Goal: Obtain resource: Download file/media

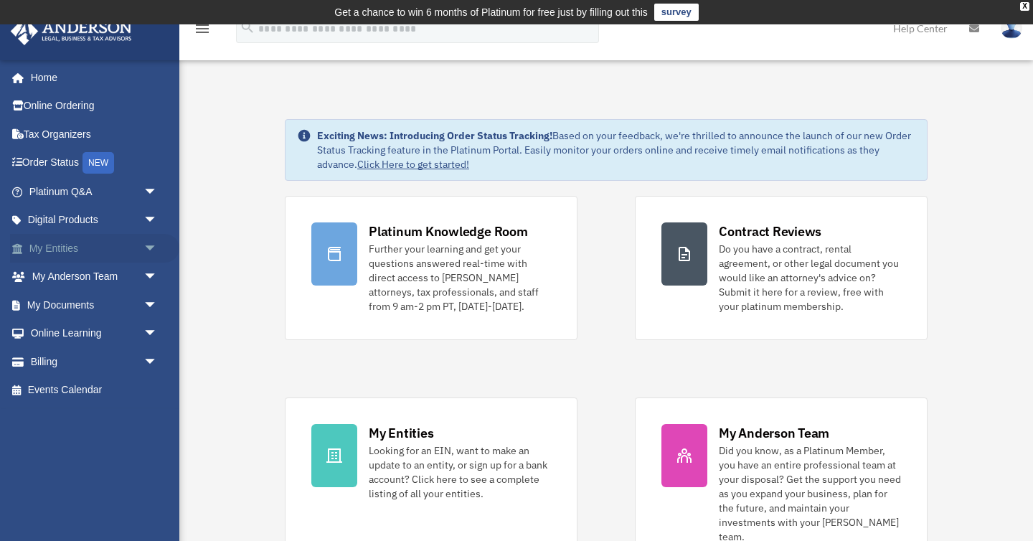
click at [143, 250] on span "arrow_drop_down" at bounding box center [157, 248] width 29 height 29
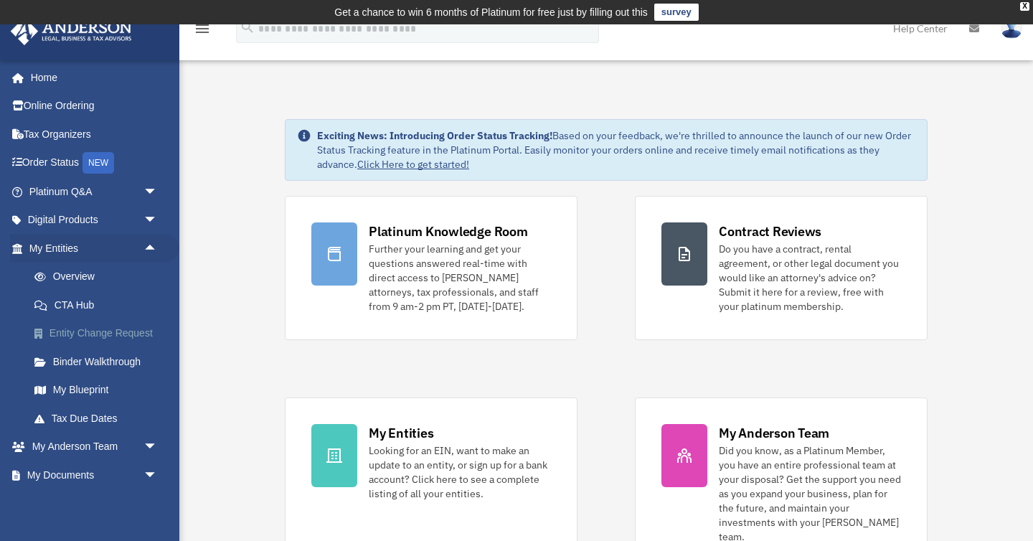
click at [94, 337] on link "Entity Change Request" at bounding box center [99, 333] width 159 height 29
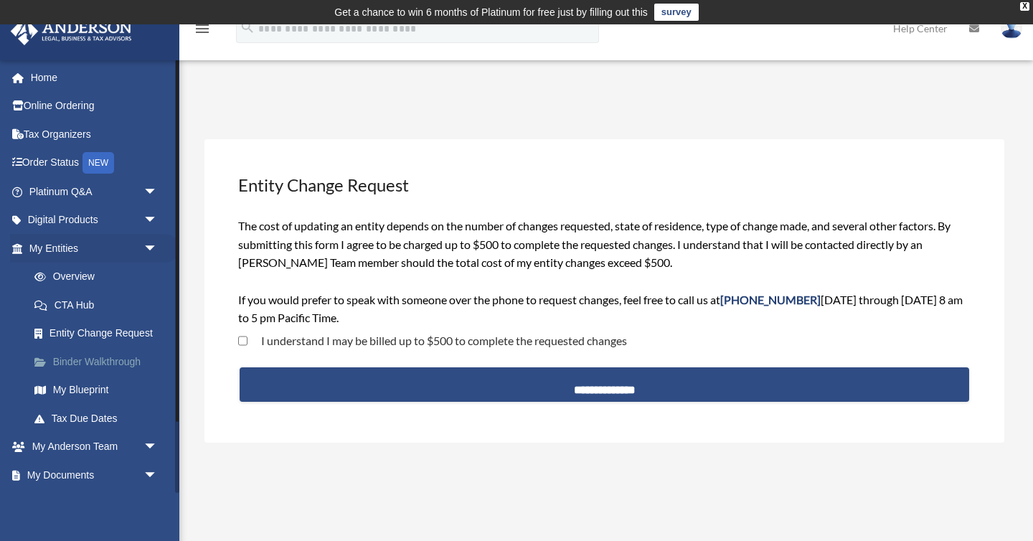
click at [93, 364] on link "Binder Walkthrough" at bounding box center [99, 361] width 159 height 29
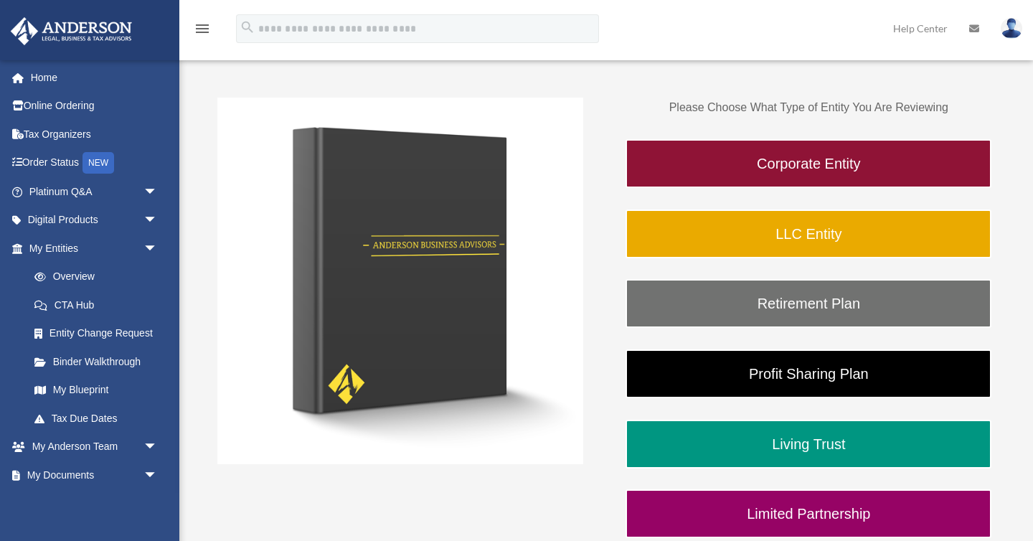
scroll to position [211, 0]
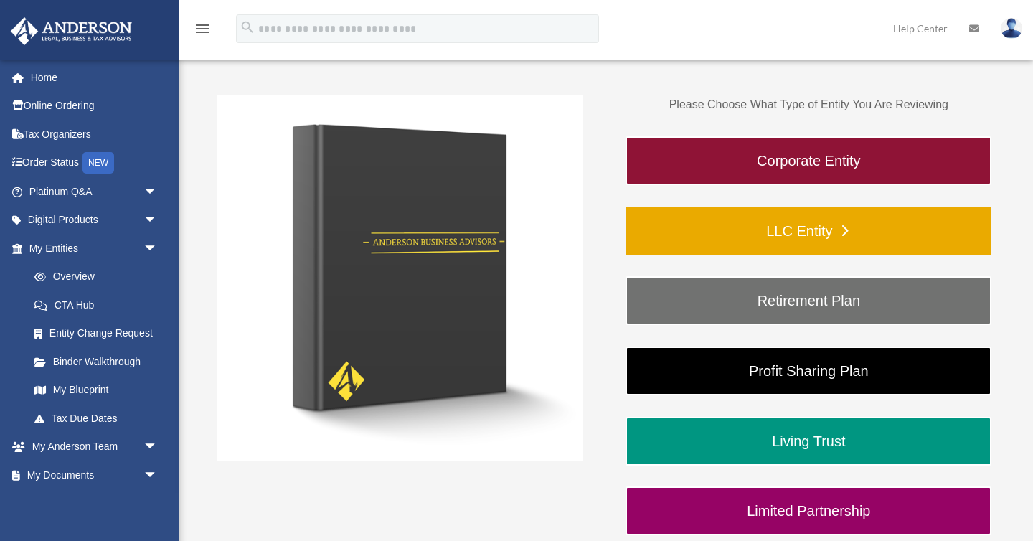
click at [801, 233] on link "LLC Entity" at bounding box center [808, 231] width 366 height 49
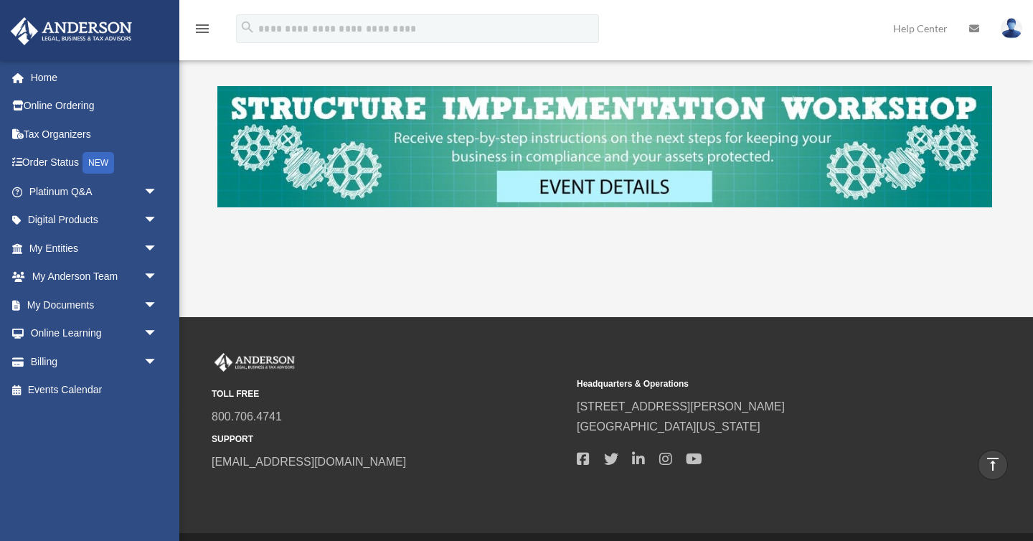
scroll to position [667, 0]
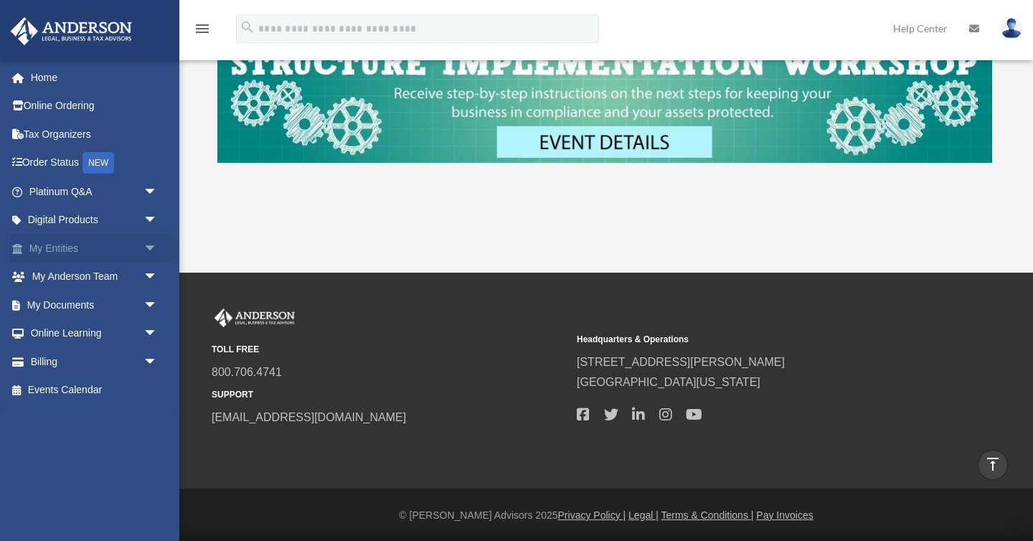
click at [151, 250] on span "arrow_drop_down" at bounding box center [157, 248] width 29 height 29
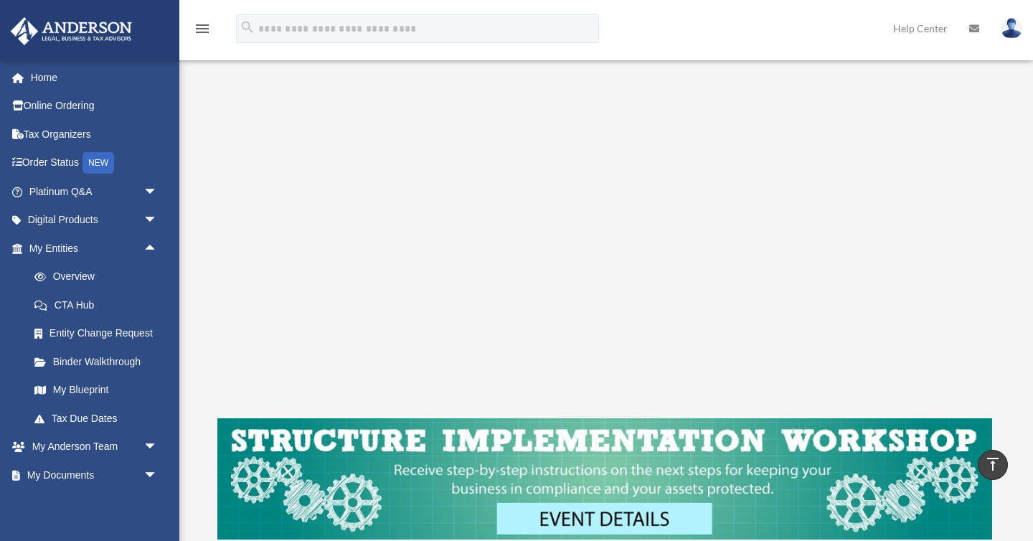
scroll to position [285, 0]
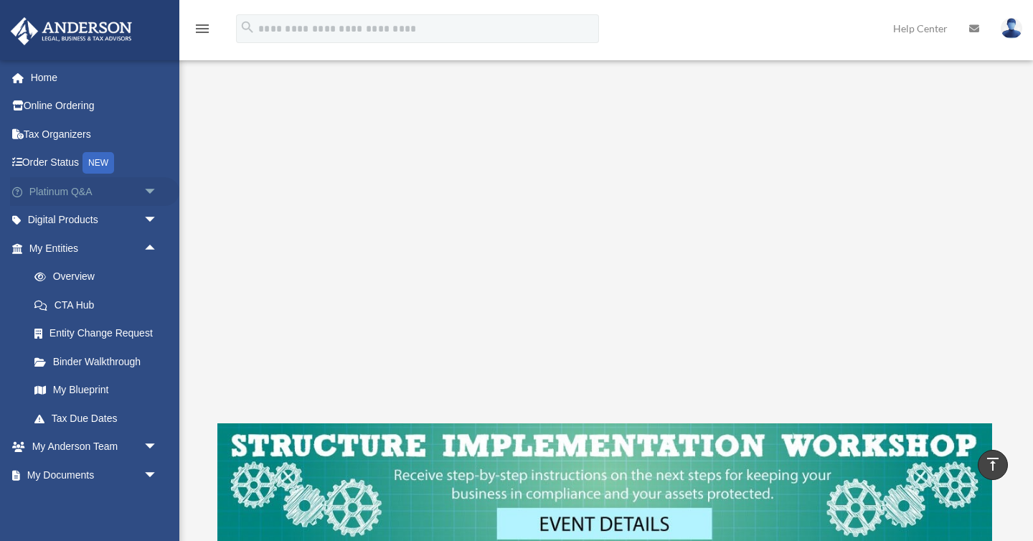
click at [148, 189] on span "arrow_drop_down" at bounding box center [157, 191] width 29 height 29
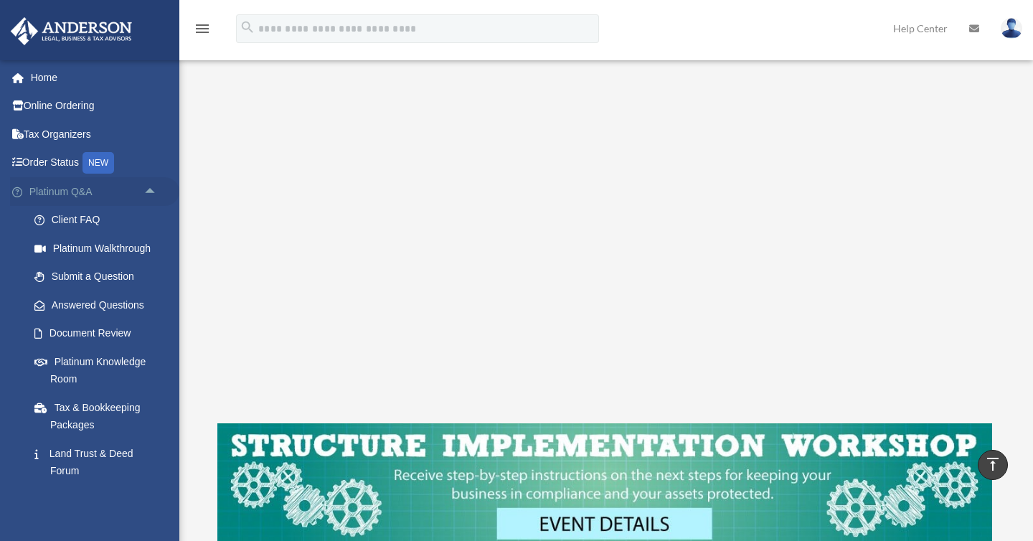
click at [148, 189] on span "arrow_drop_up" at bounding box center [157, 191] width 29 height 29
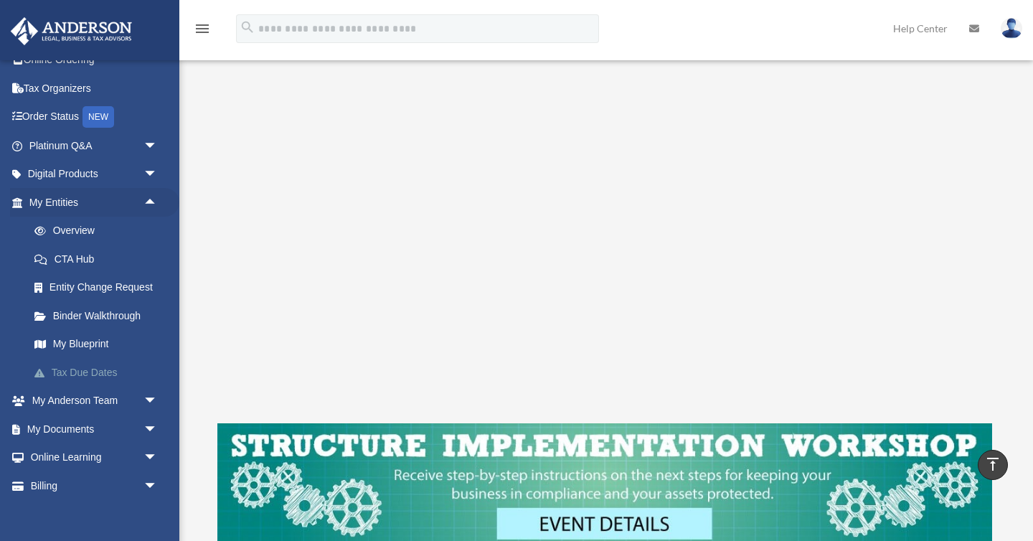
scroll to position [60, 0]
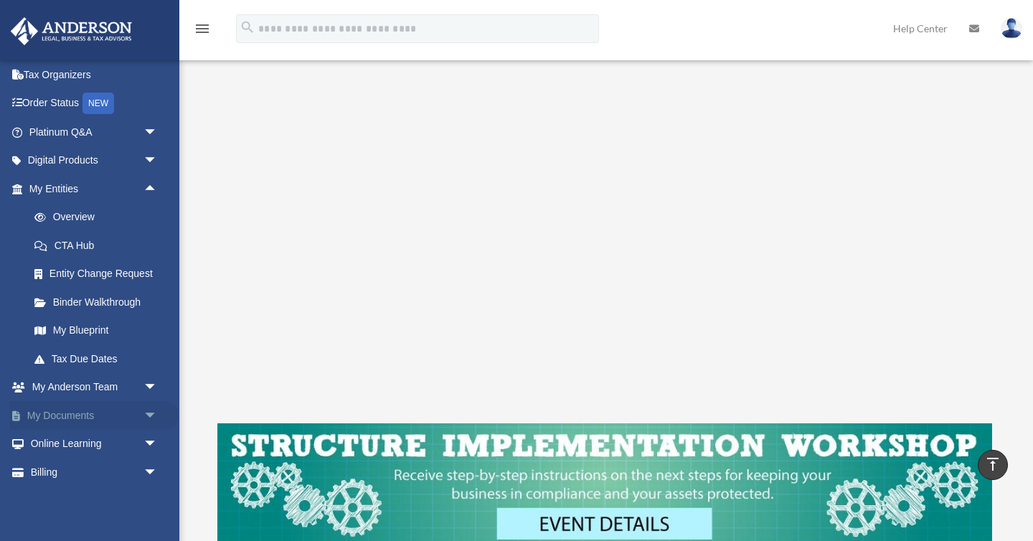
click at [143, 411] on span "arrow_drop_down" at bounding box center [157, 415] width 29 height 29
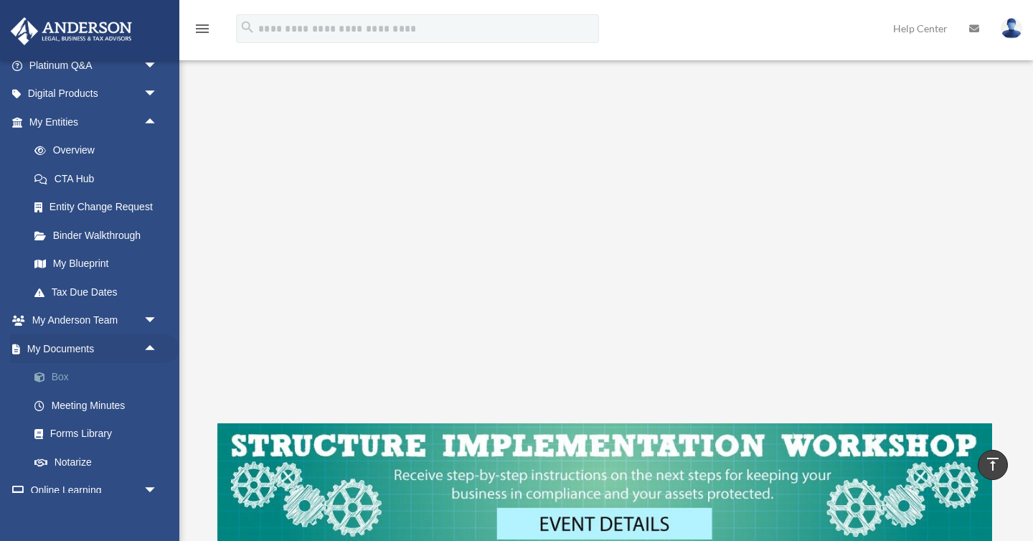
scroll to position [136, 0]
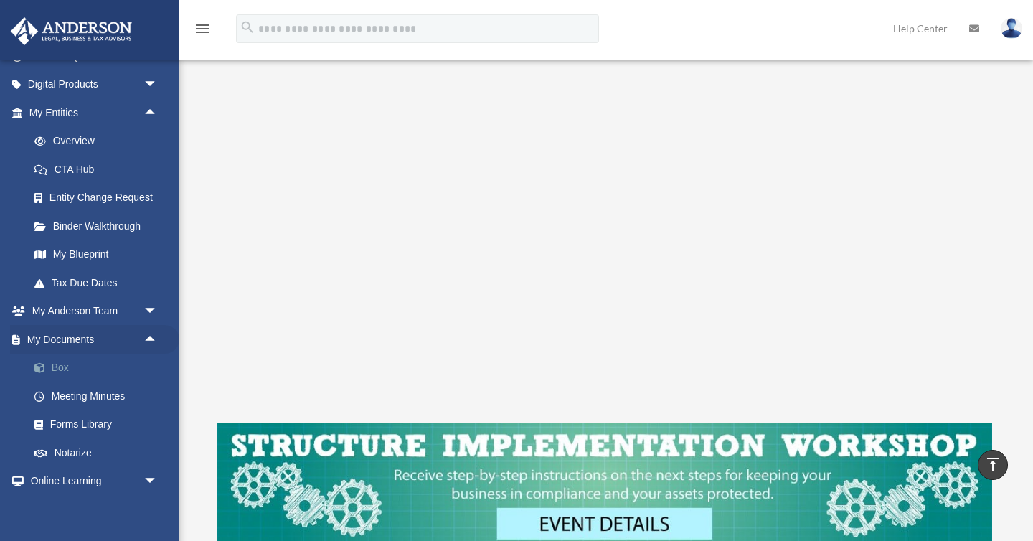
click at [67, 364] on link "Box" at bounding box center [99, 368] width 159 height 29
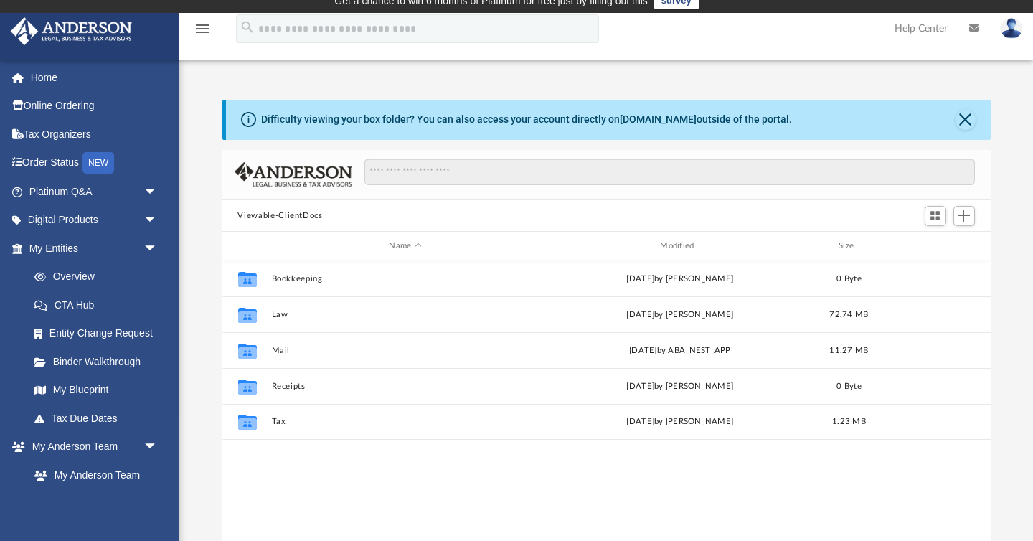
scroll to position [23, 0]
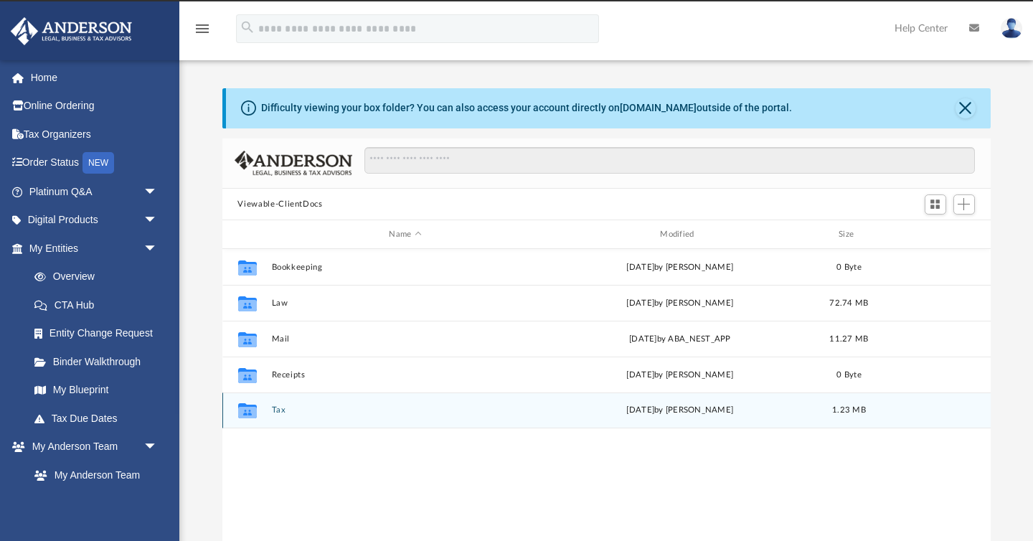
click at [280, 412] on button "Tax" at bounding box center [405, 410] width 268 height 9
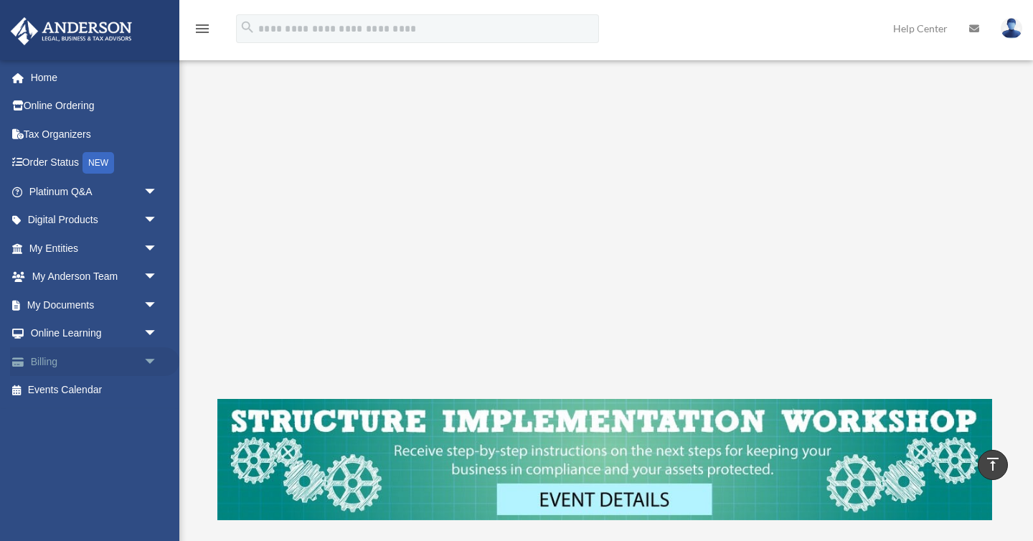
scroll to position [310, 0]
click at [147, 308] on span "arrow_drop_down" at bounding box center [157, 304] width 29 height 29
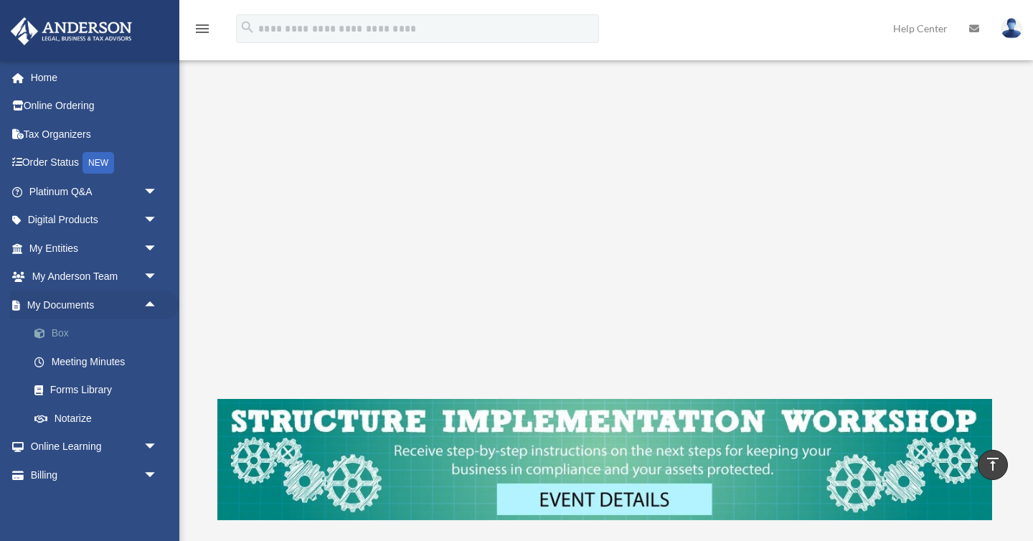
click at [63, 336] on link "Box" at bounding box center [99, 333] width 159 height 29
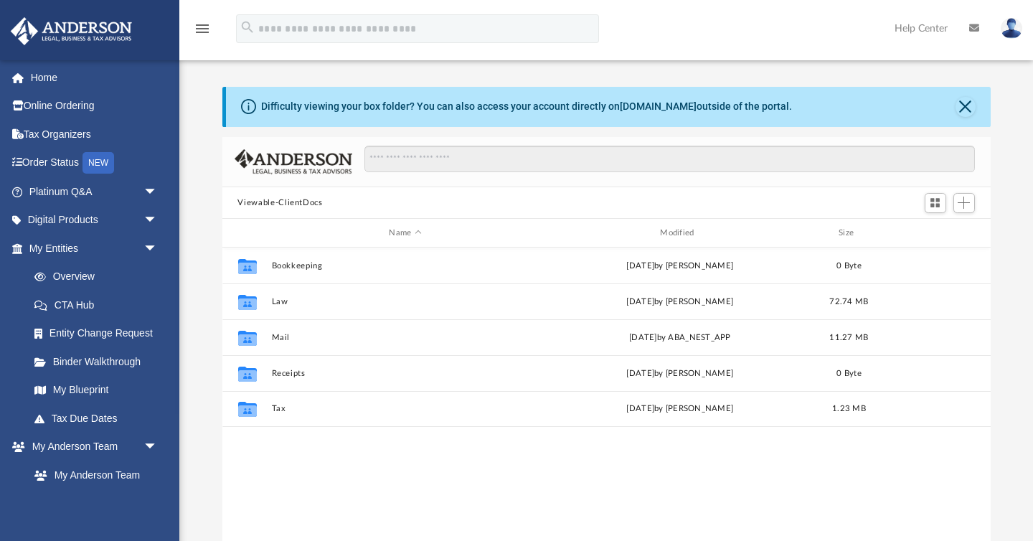
scroll to position [326, 768]
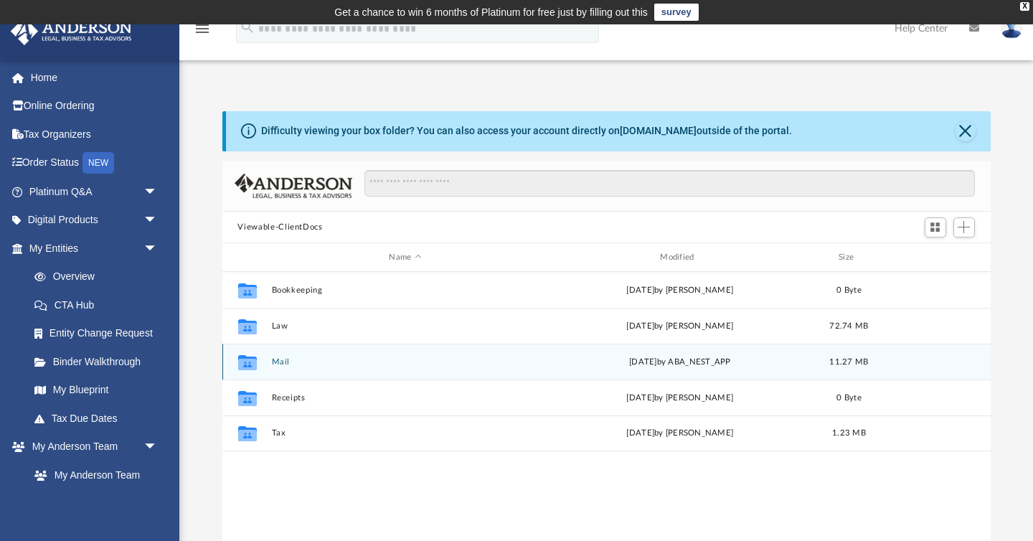
click at [277, 363] on button "Mail" at bounding box center [405, 361] width 268 height 9
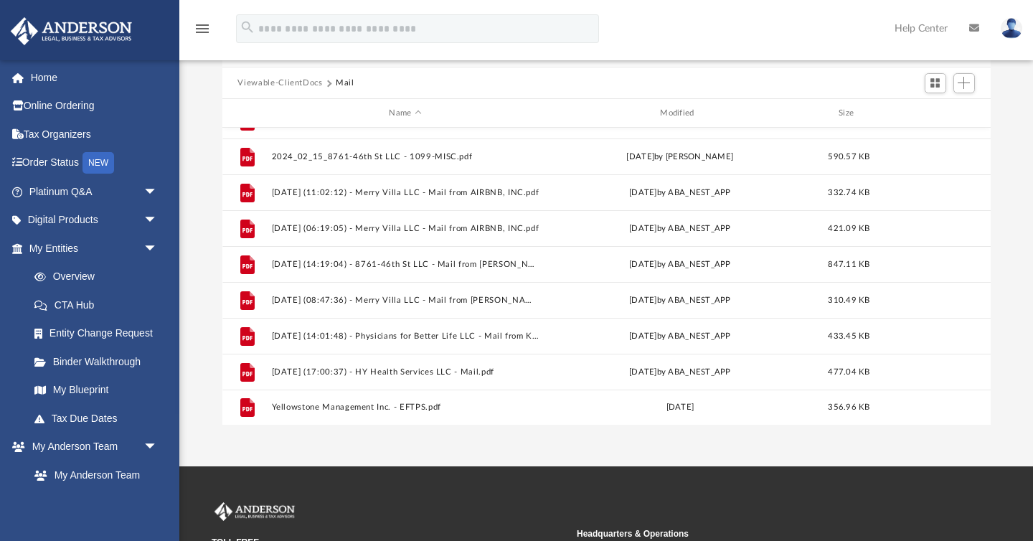
scroll to position [153, 0]
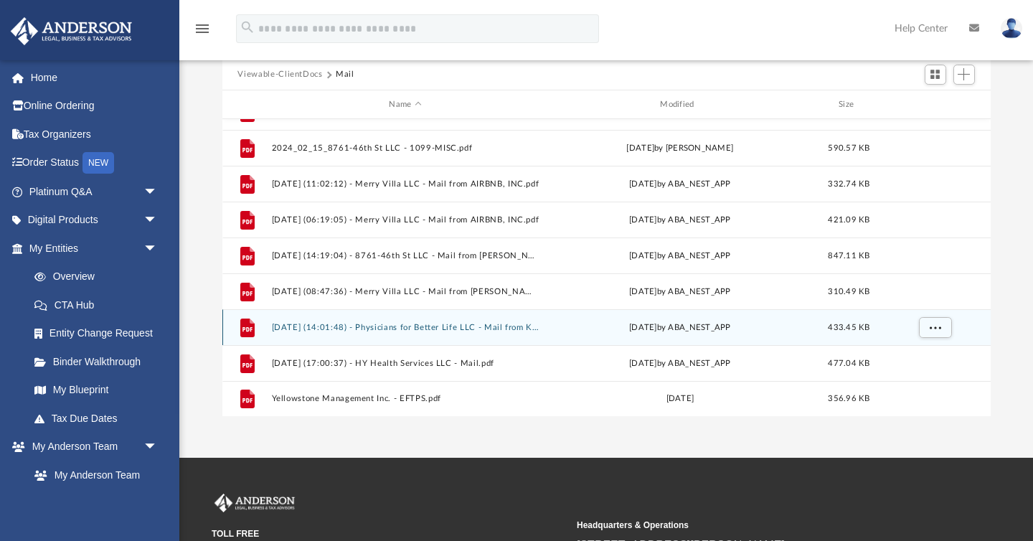
click at [386, 327] on button "[DATE] (14:01:48) - Physicians for Better Life LLC - Mail from KIBOPAY.pdf" at bounding box center [405, 327] width 268 height 9
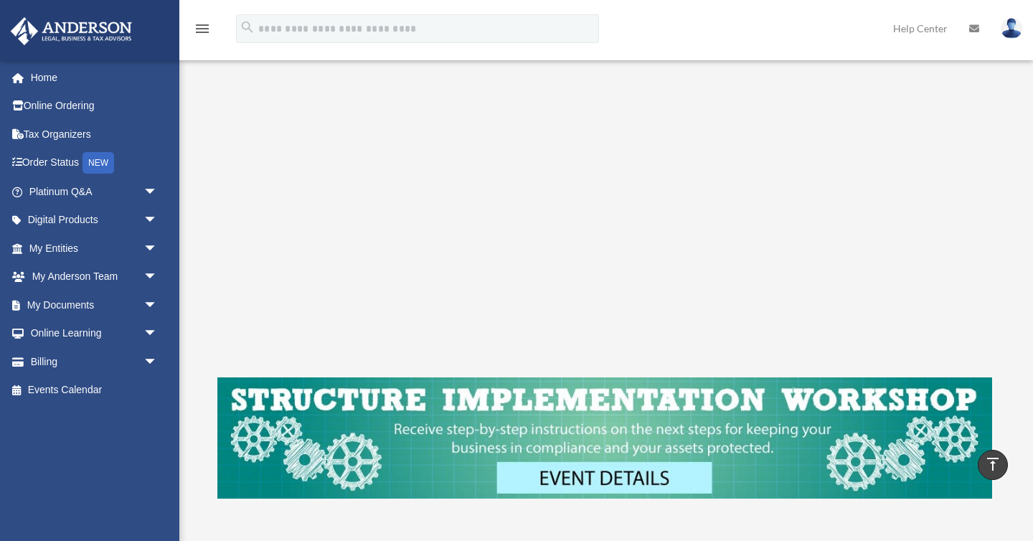
scroll to position [334, 0]
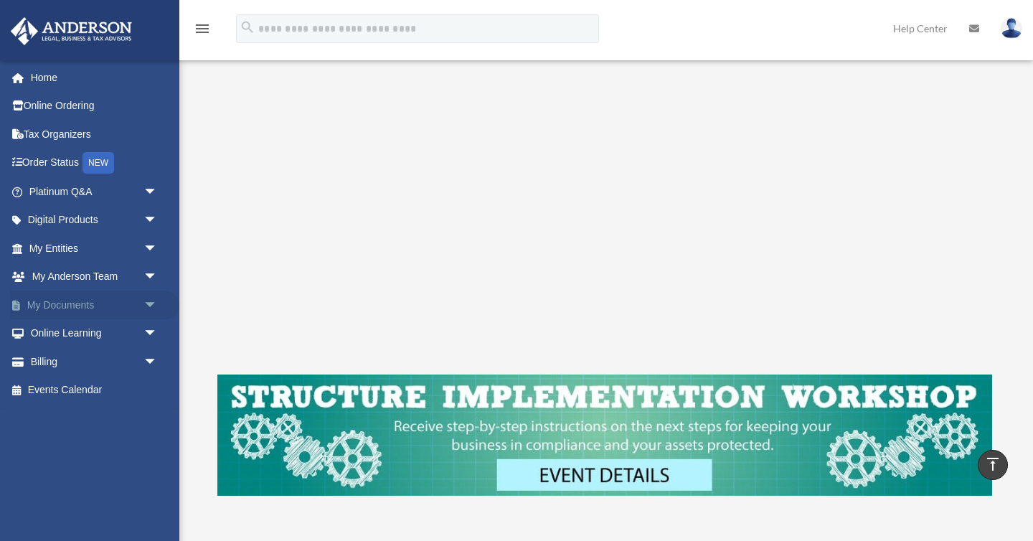
click at [151, 306] on span "arrow_drop_down" at bounding box center [157, 304] width 29 height 29
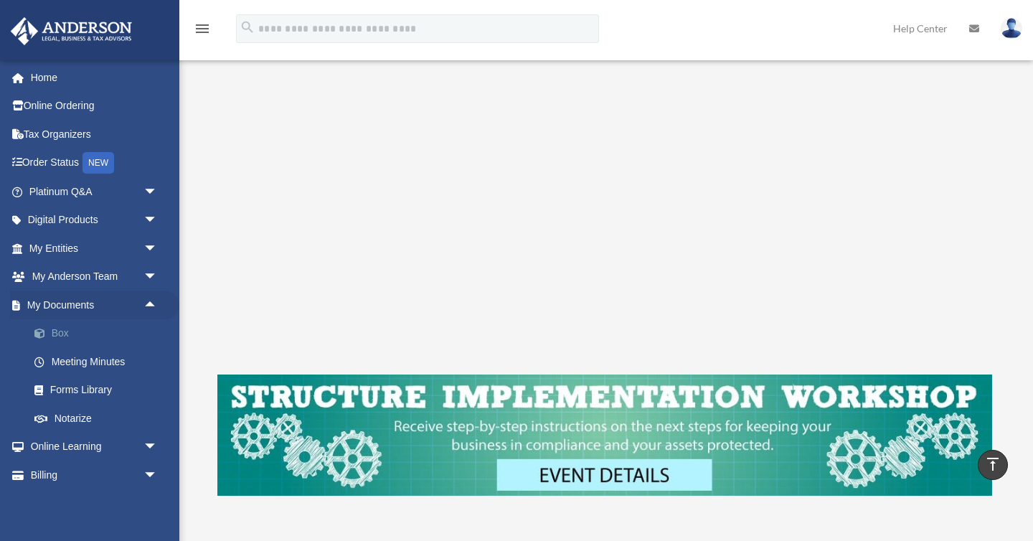
click at [62, 331] on link "Box" at bounding box center [99, 333] width 159 height 29
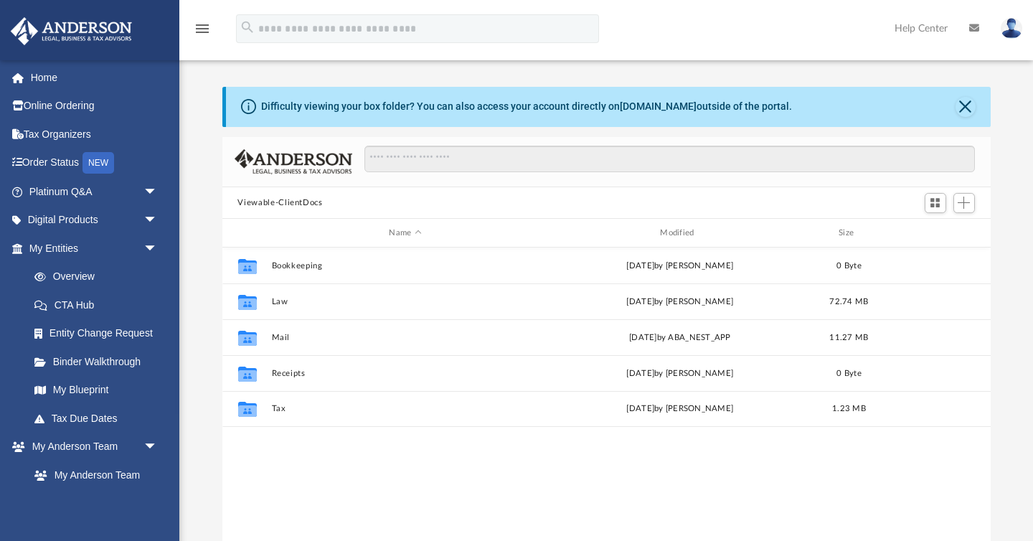
scroll to position [326, 768]
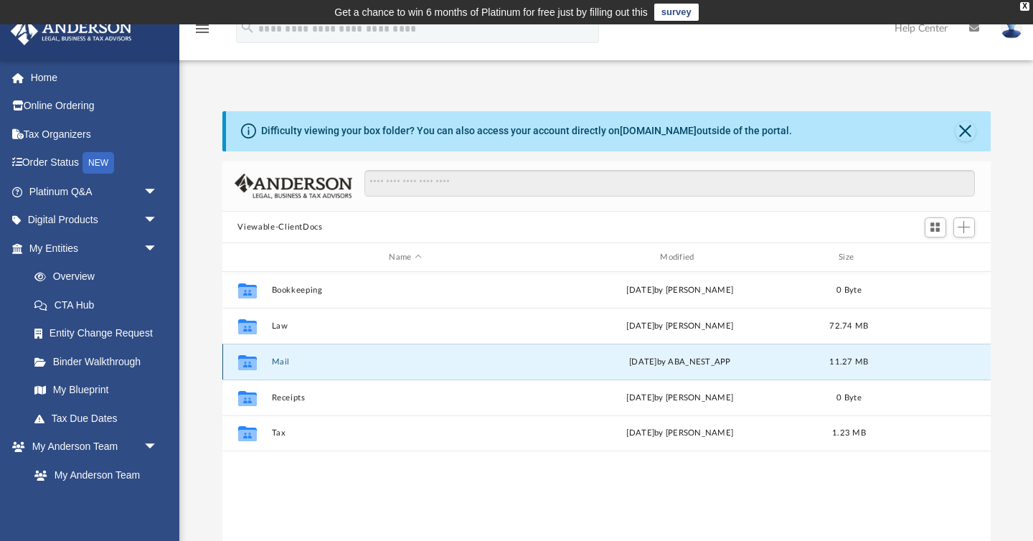
click at [283, 362] on button "Mail" at bounding box center [405, 361] width 268 height 9
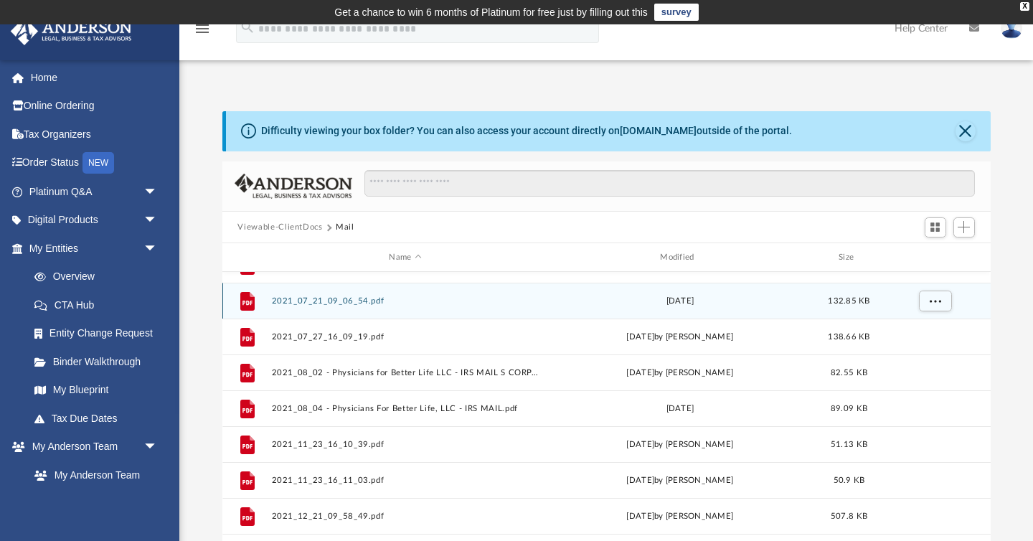
scroll to position [166, 0]
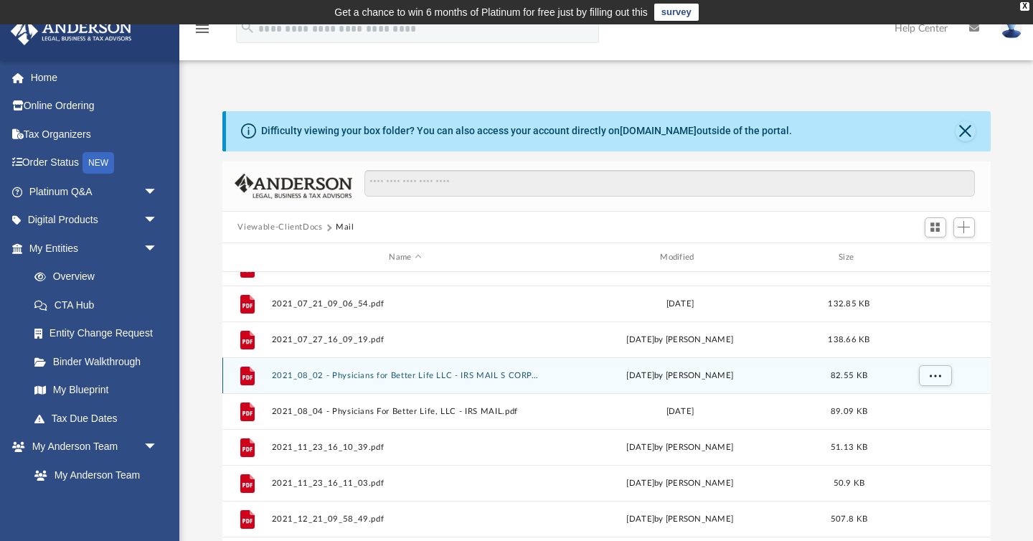
click at [460, 377] on button "2021_08_02 - Physicians for Better Life LLC - IRS MAIL S CORP.pdf" at bounding box center [405, 375] width 268 height 9
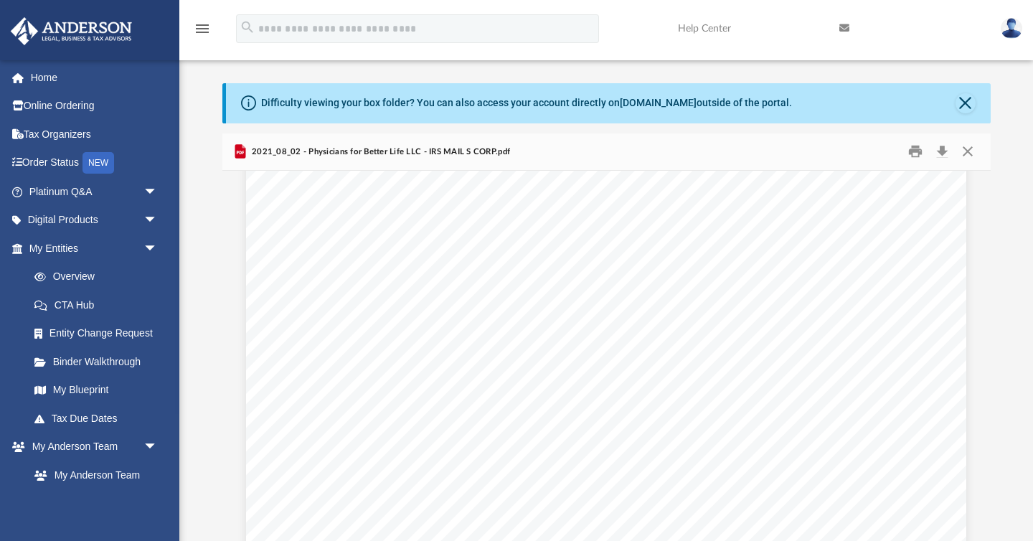
scroll to position [0, 0]
click at [206, 30] on icon "menu" at bounding box center [202, 28] width 17 height 17
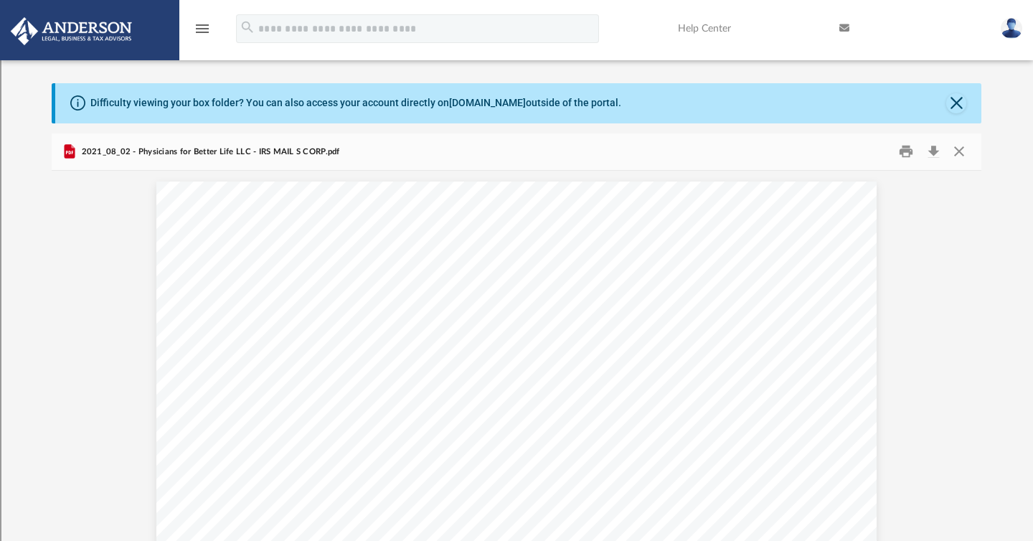
scroll to position [1, 1]
click at [206, 30] on icon "menu" at bounding box center [202, 28] width 17 height 17
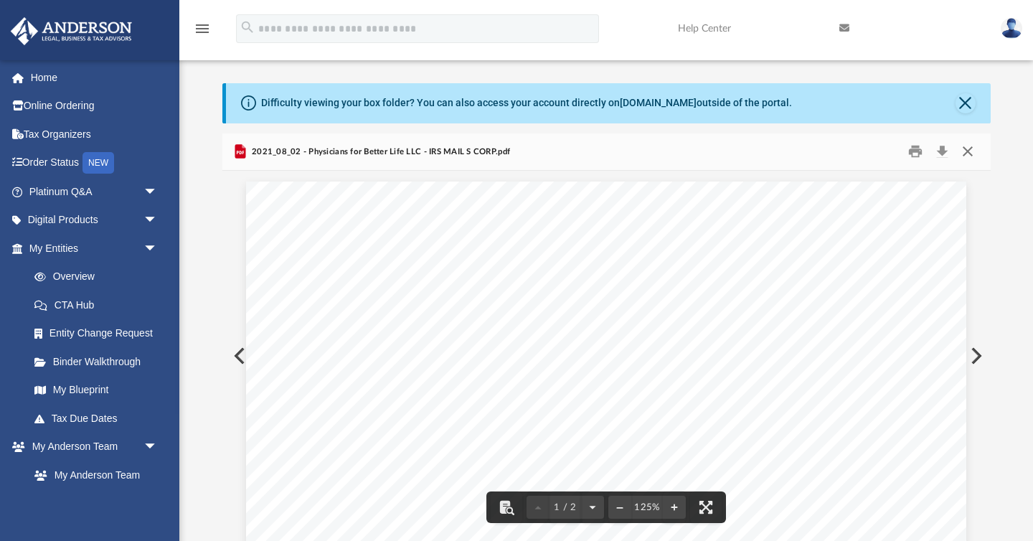
click at [966, 144] on button "Close" at bounding box center [968, 152] width 26 height 22
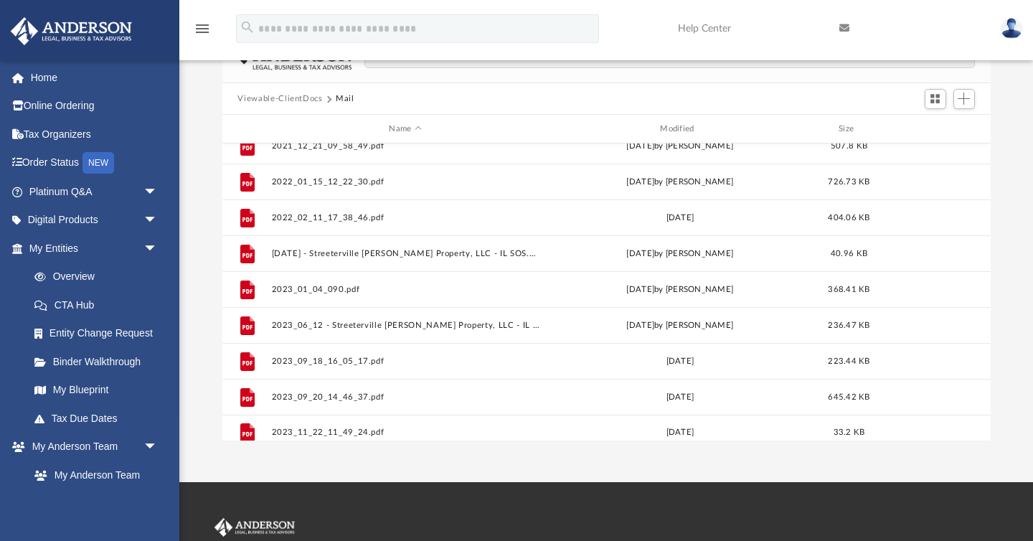
scroll to position [353, 0]
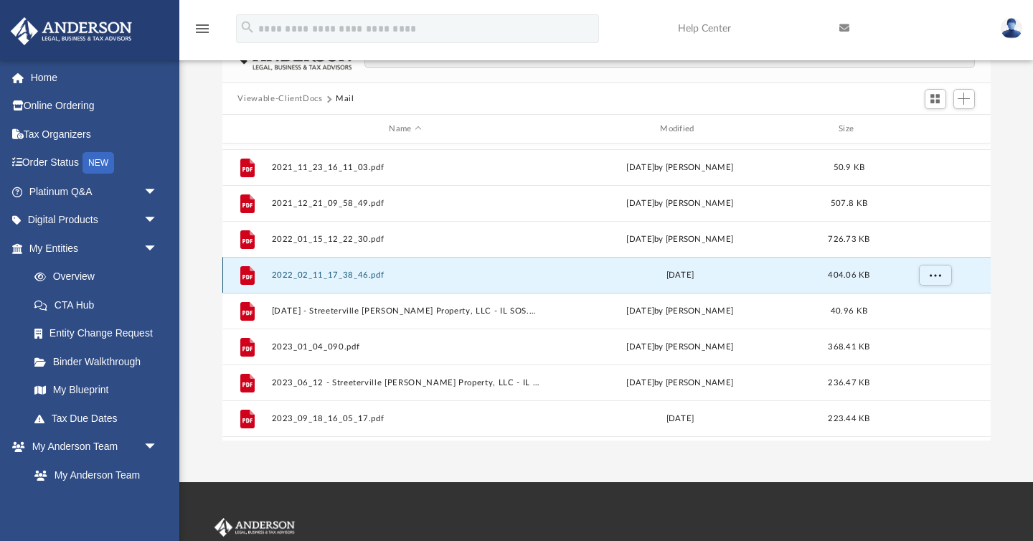
click at [363, 277] on button "2022_02_11_17_38_46.pdf" at bounding box center [405, 274] width 268 height 9
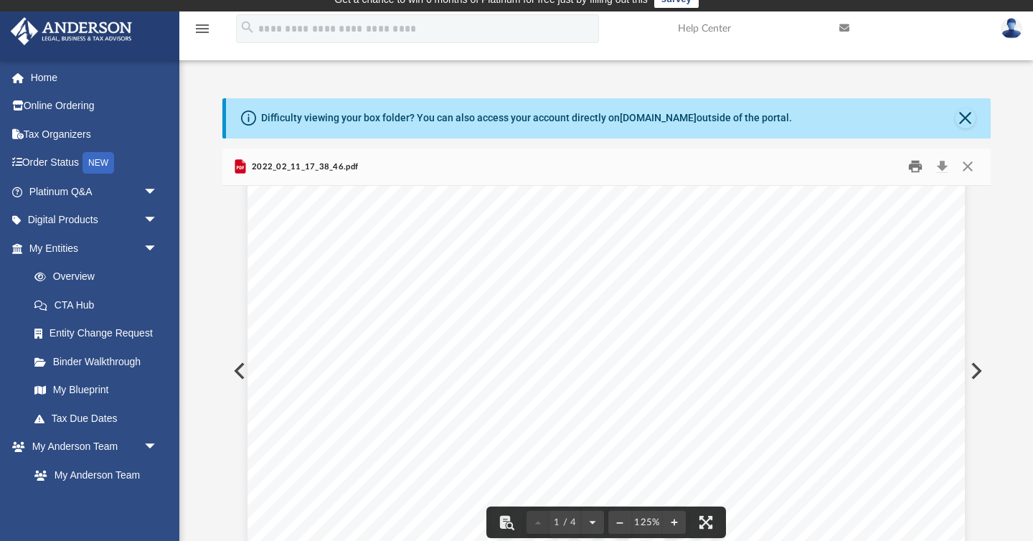
scroll to position [0, 0]
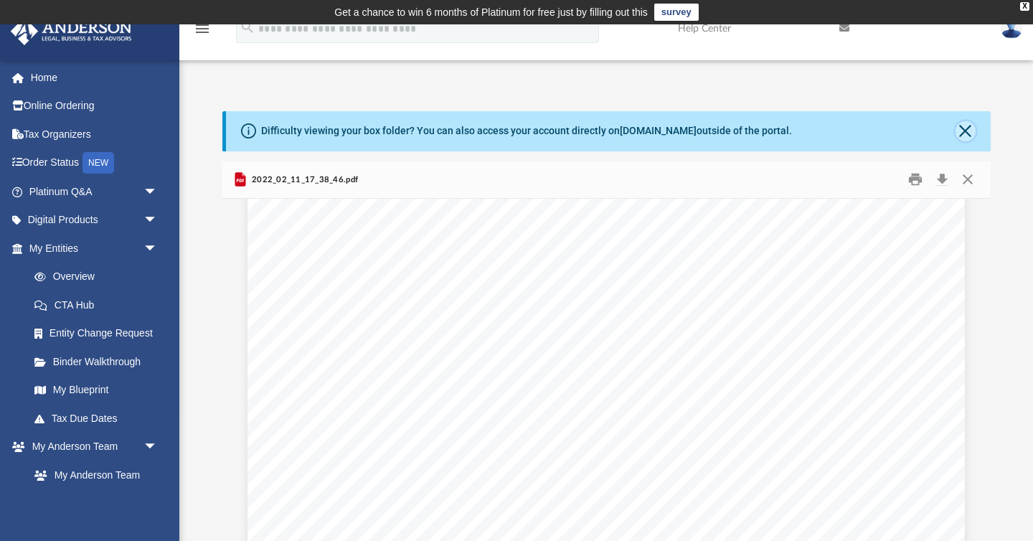
click at [964, 127] on button "Close" at bounding box center [965, 131] width 20 height 20
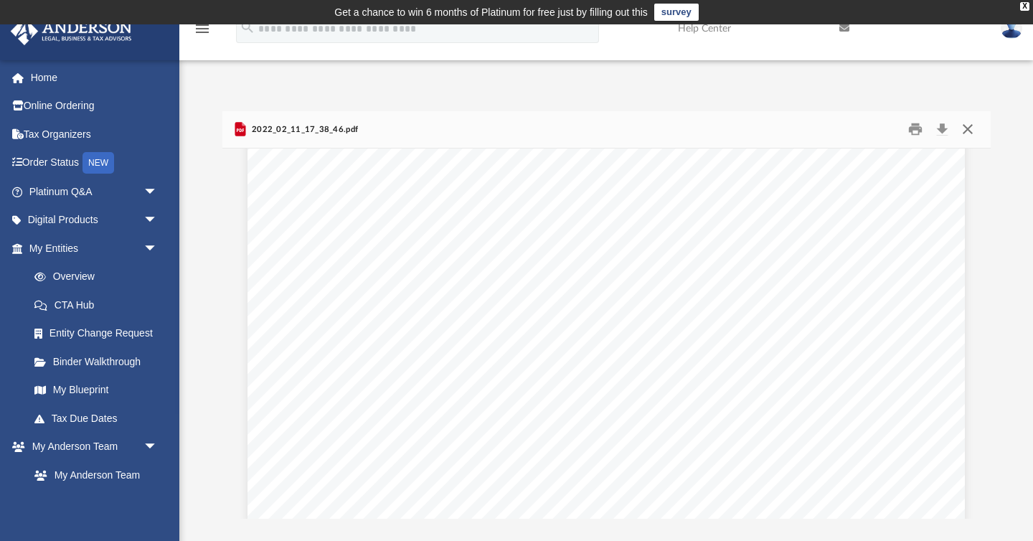
click at [966, 136] on button "Close" at bounding box center [968, 129] width 26 height 22
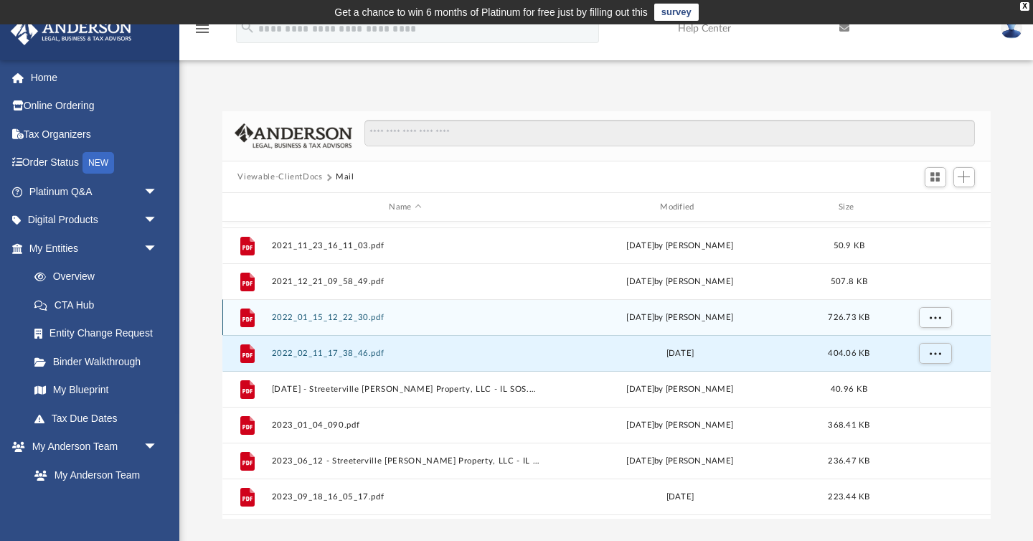
click at [389, 313] on button "2022_01_15_12_22_30.pdf" at bounding box center [405, 317] width 268 height 9
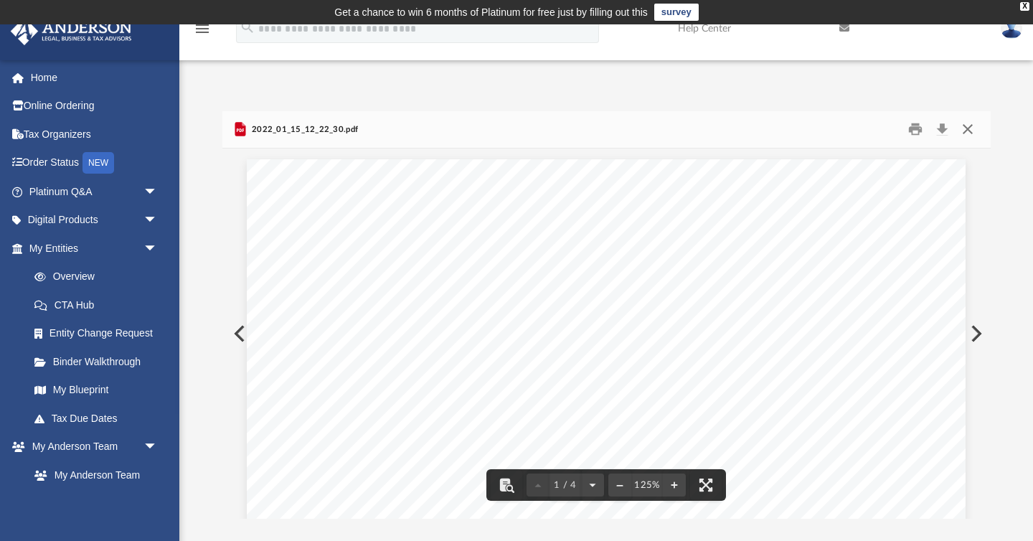
click at [969, 131] on button "Close" at bounding box center [968, 129] width 26 height 22
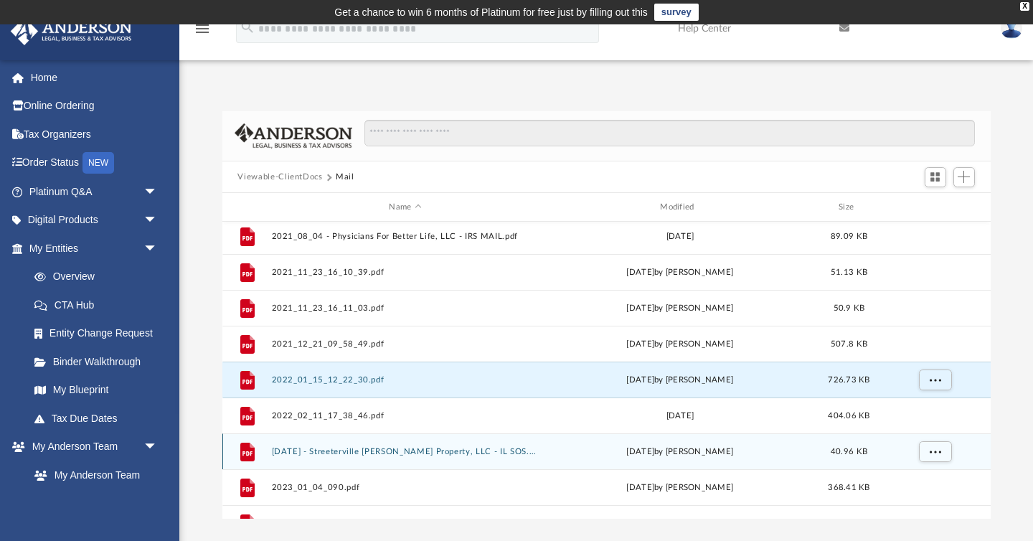
scroll to position [280, 0]
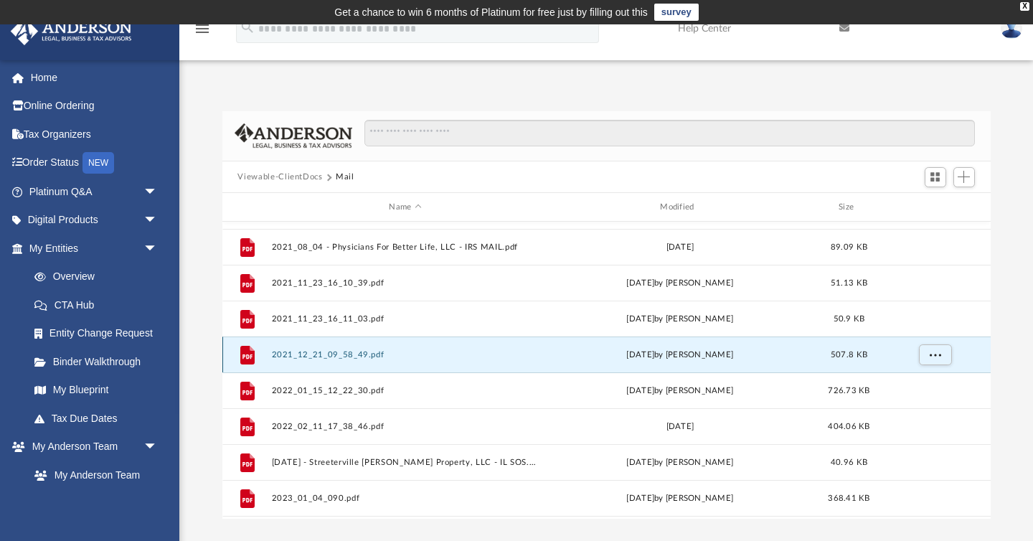
click at [446, 359] on button "2021_12_21_09_58_49.pdf" at bounding box center [405, 354] width 268 height 9
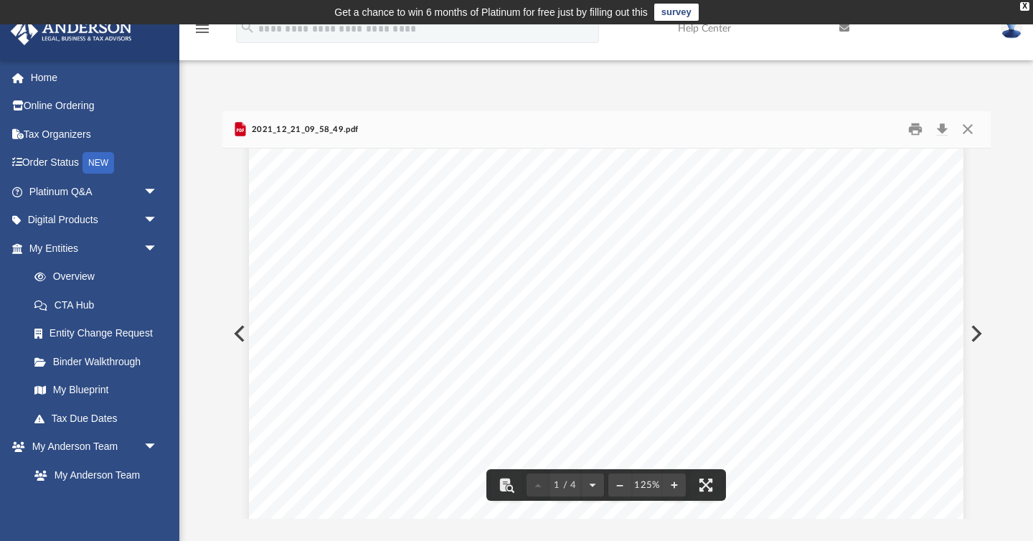
scroll to position [0, 0]
click at [963, 130] on button "Close" at bounding box center [968, 129] width 26 height 22
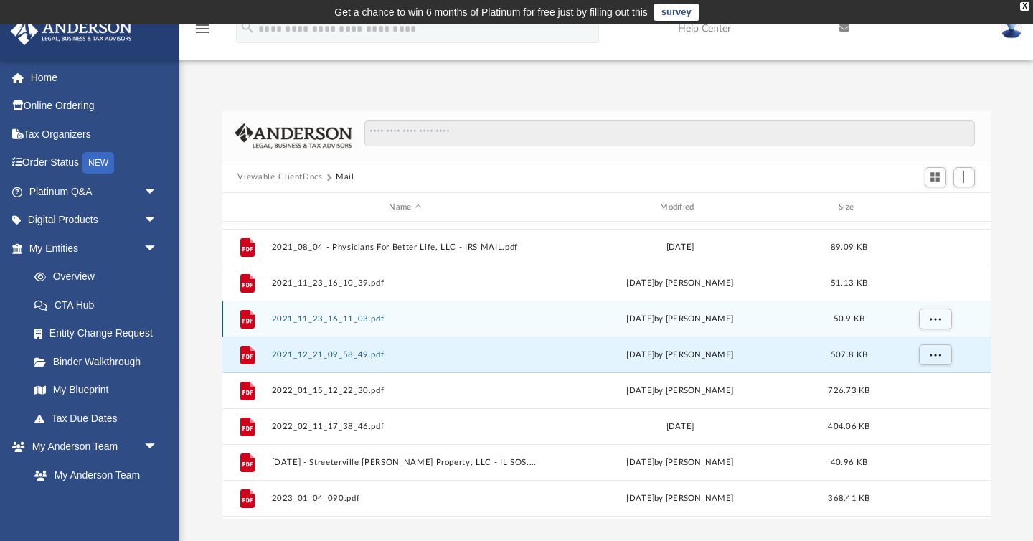
click at [383, 323] on div "File 2021_11_23_16_11_03.pdf [DATE] by [PERSON_NAME] 50.9 KB" at bounding box center [606, 319] width 768 height 36
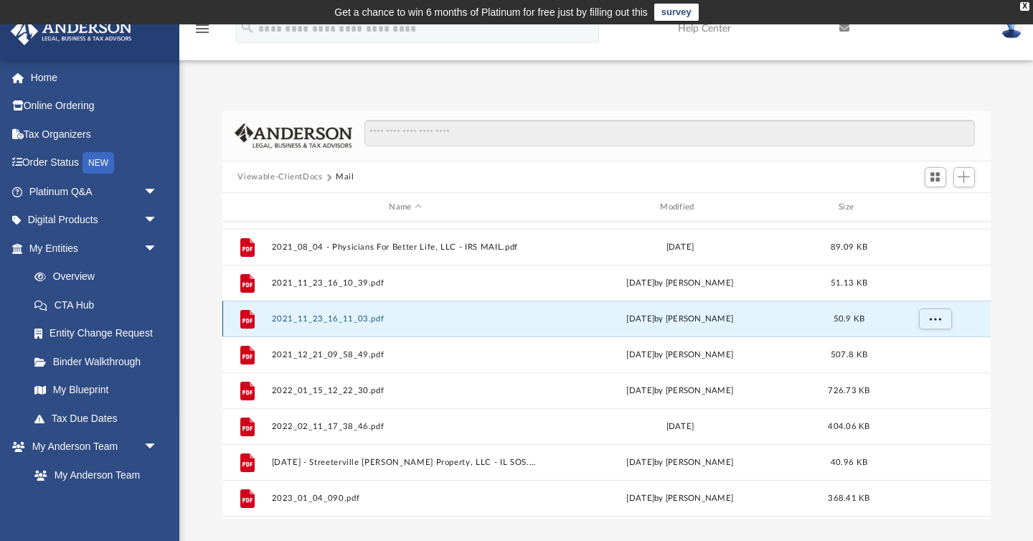
click at [432, 321] on button "2021_11_23_16_11_03.pdf" at bounding box center [405, 318] width 268 height 9
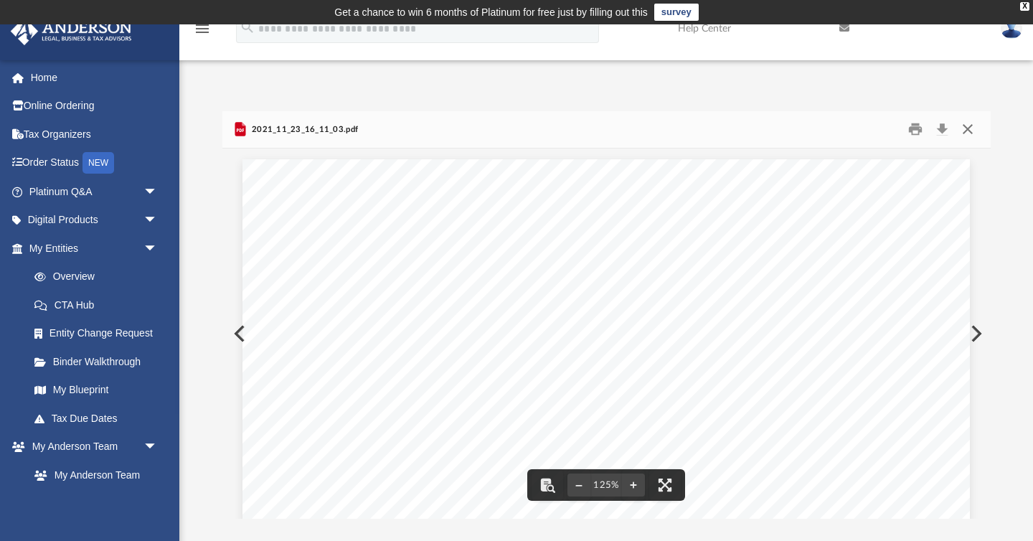
click at [967, 134] on button "Close" at bounding box center [968, 129] width 26 height 22
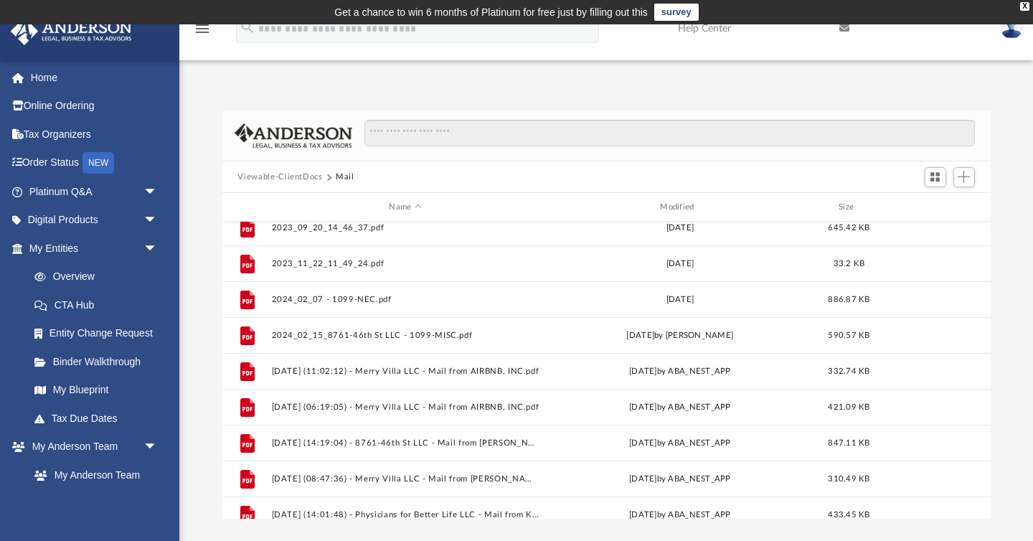
scroll to position [742, 0]
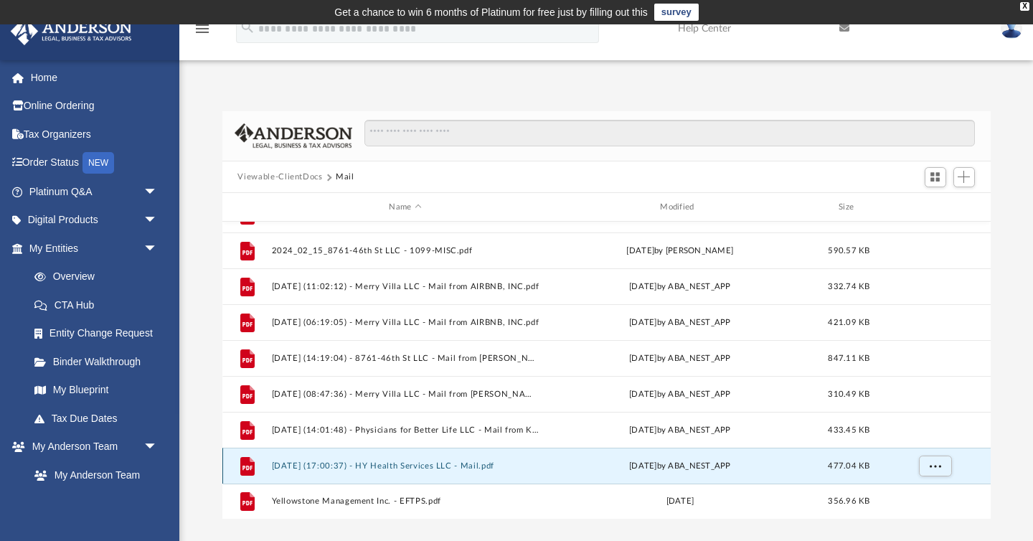
click at [431, 468] on button "[DATE] (17:00:37) - HY Health Services LLC - Mail.pdf" at bounding box center [405, 465] width 268 height 9
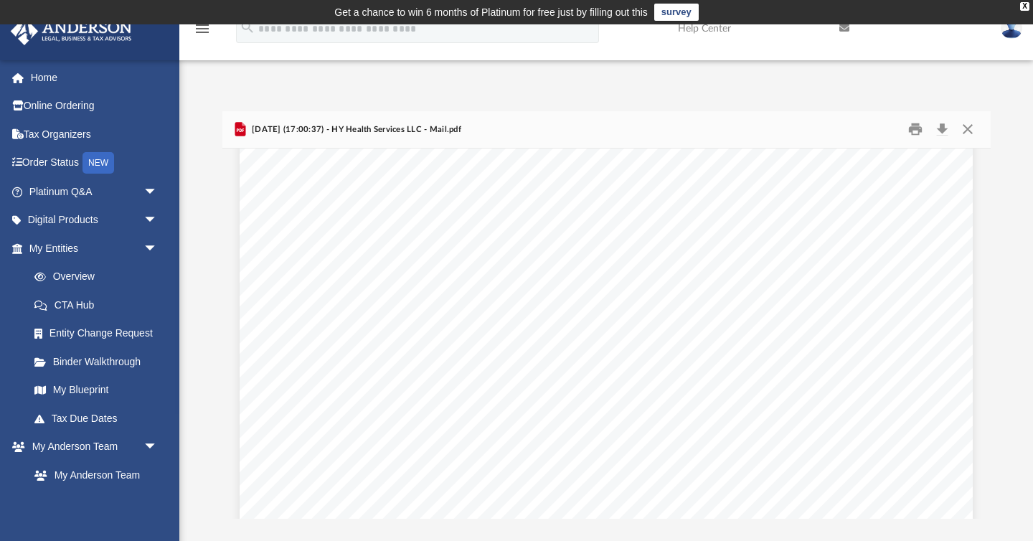
scroll to position [328, 0]
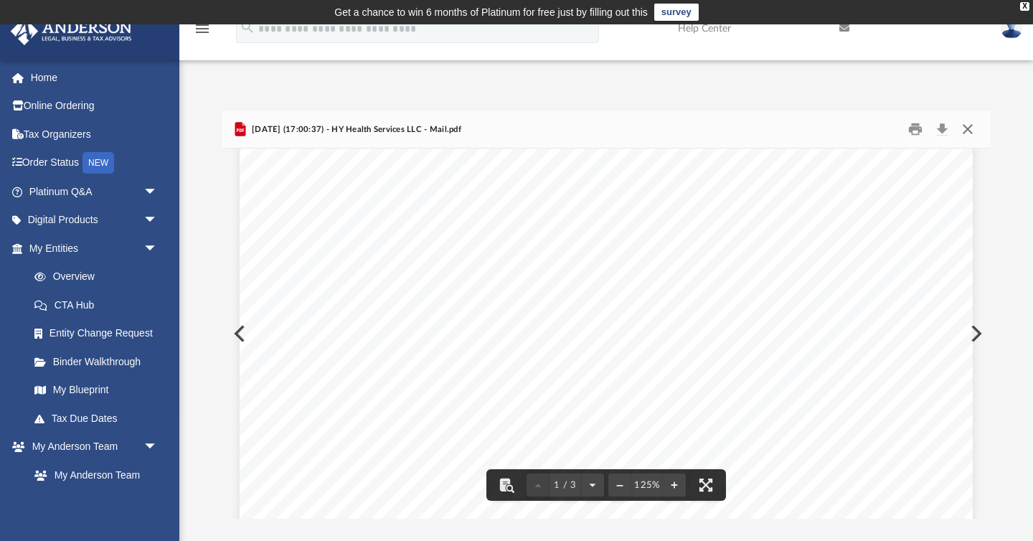
click at [971, 125] on button "Close" at bounding box center [968, 129] width 26 height 22
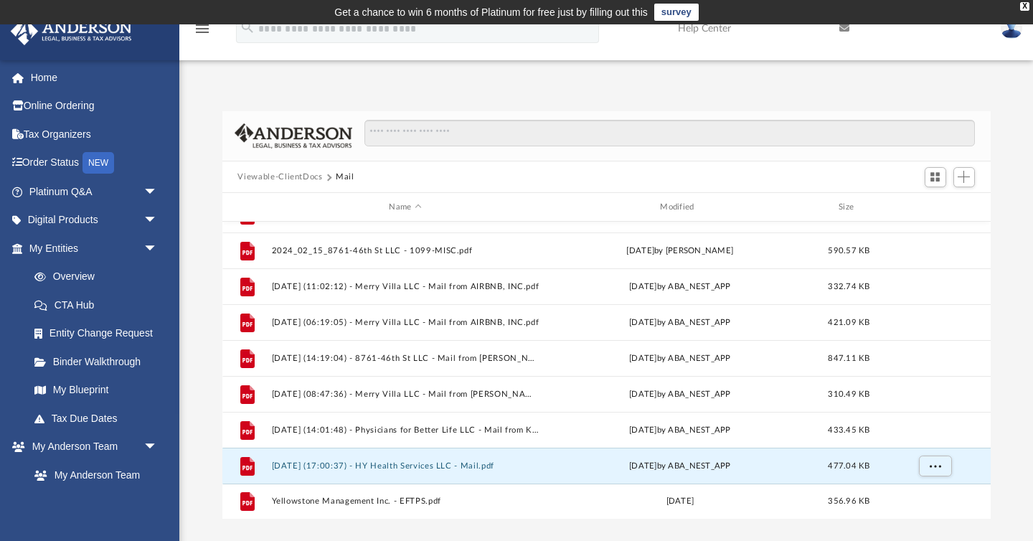
click at [288, 174] on button "Viewable-ClientDocs" at bounding box center [279, 177] width 85 height 13
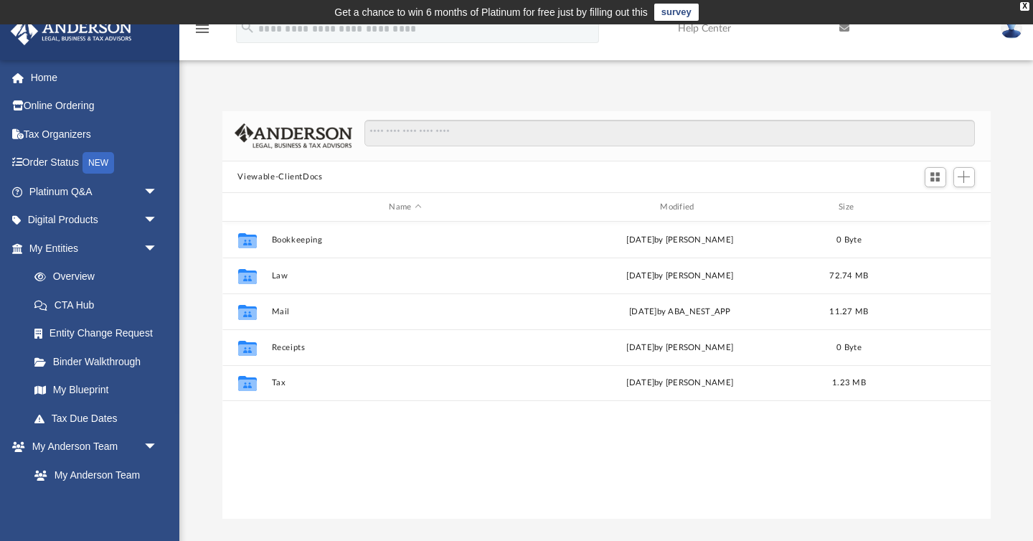
scroll to position [0, 0]
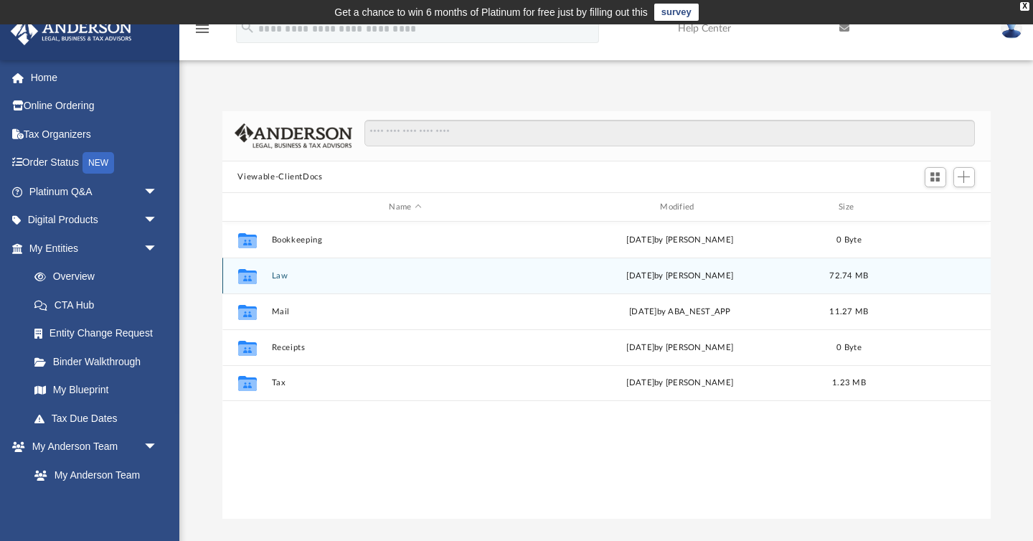
click at [303, 280] on div "Collaborated Folder Law [DATE] by [PERSON_NAME] 72.74 MB" at bounding box center [606, 275] width 768 height 36
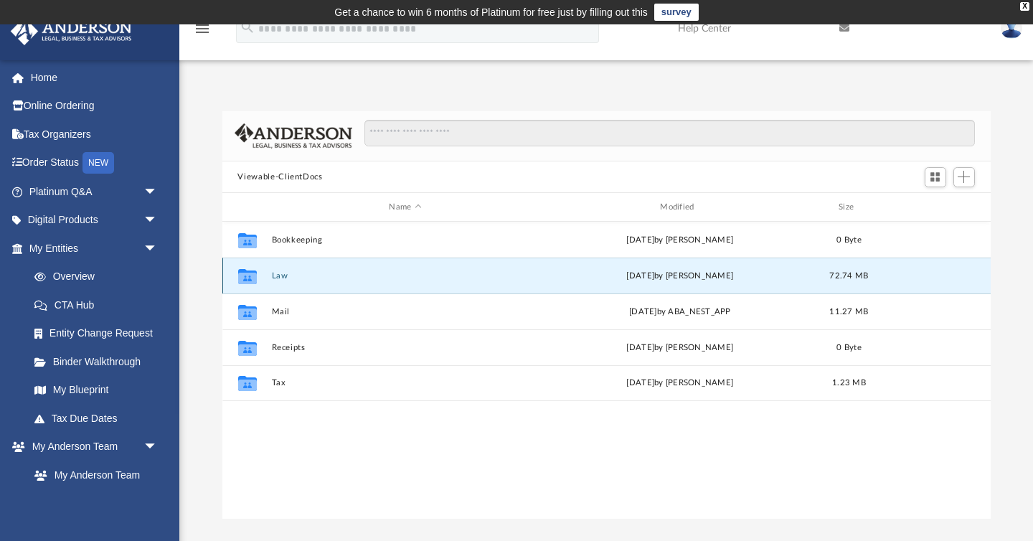
click at [247, 276] on icon "grid" at bounding box center [246, 278] width 19 height 11
click at [275, 277] on button "Law" at bounding box center [405, 275] width 268 height 9
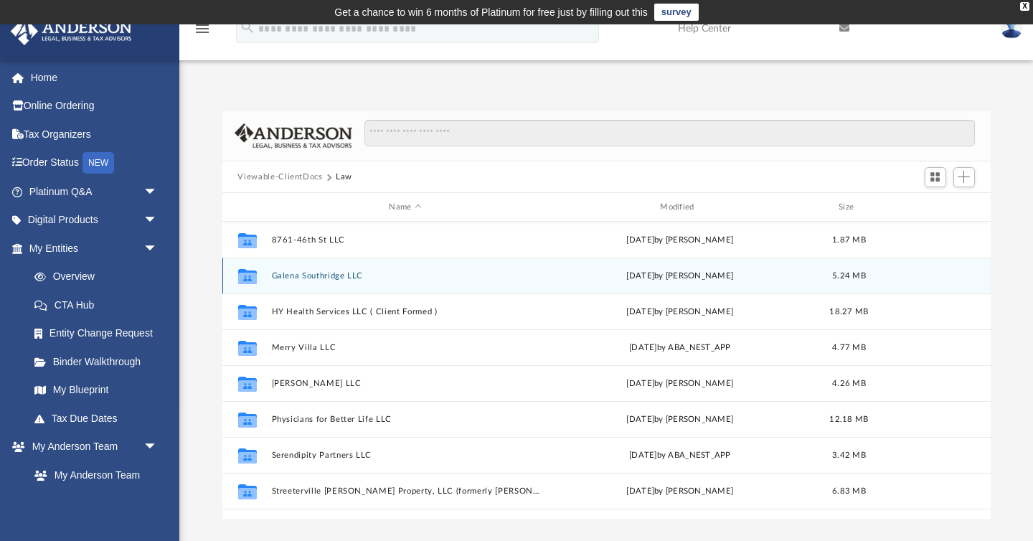
click at [337, 277] on button "Galena Southridge LLC" at bounding box center [405, 275] width 268 height 9
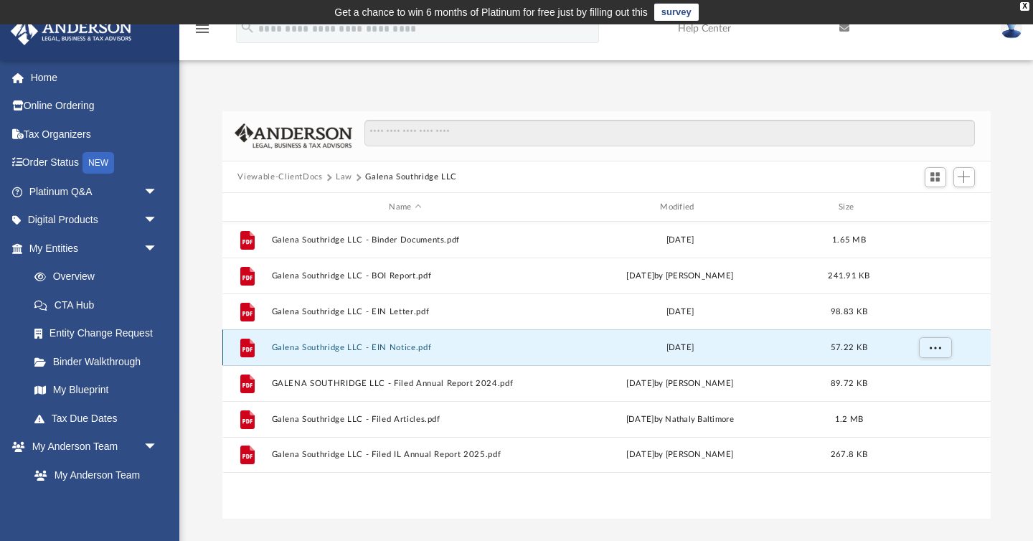
click at [397, 349] on button "Galena Southridge LLC - EIN Notice.pdf" at bounding box center [405, 347] width 268 height 9
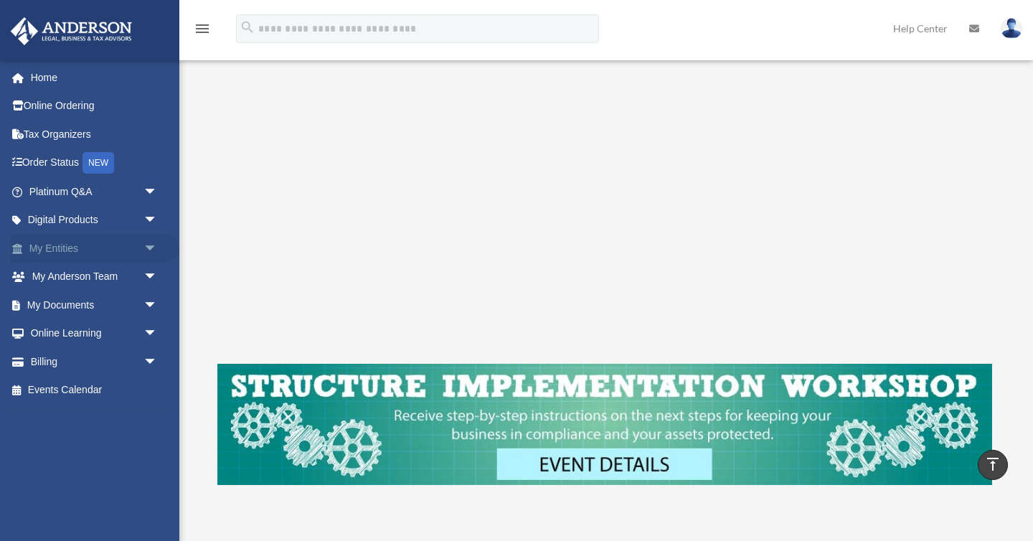
click at [152, 244] on span "arrow_drop_down" at bounding box center [157, 248] width 29 height 29
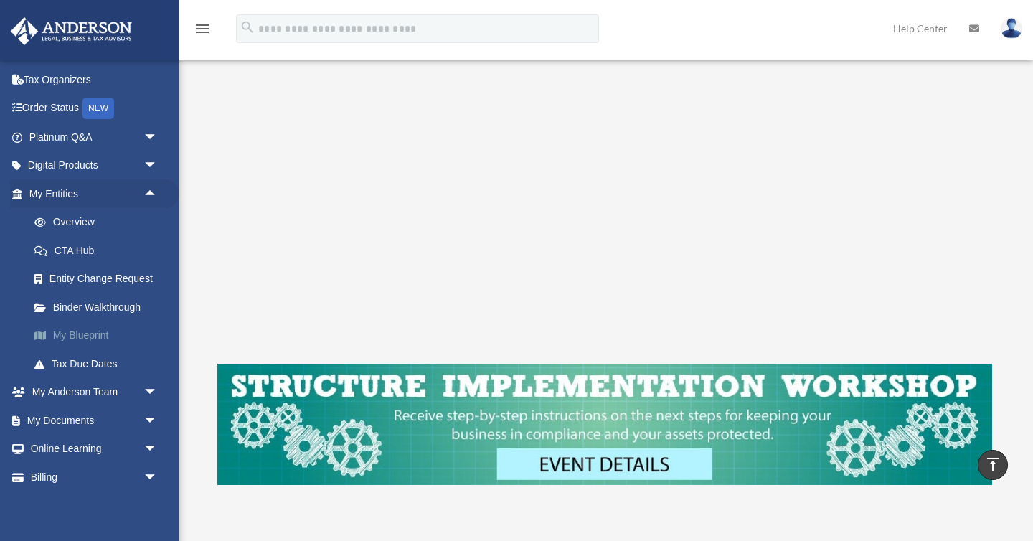
scroll to position [85, 0]
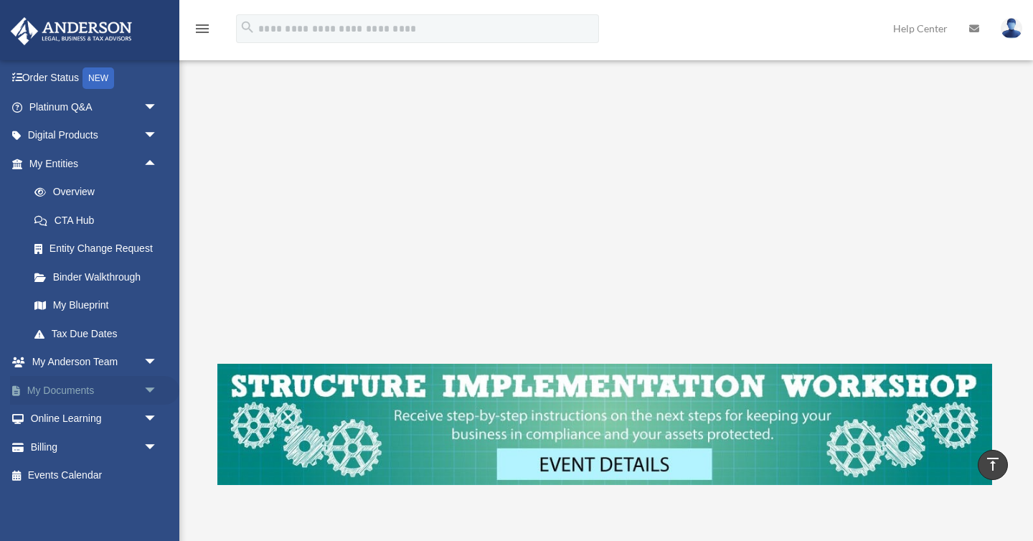
click at [147, 382] on span "arrow_drop_down" at bounding box center [157, 390] width 29 height 29
click at [60, 416] on link "Box" at bounding box center [99, 419] width 159 height 29
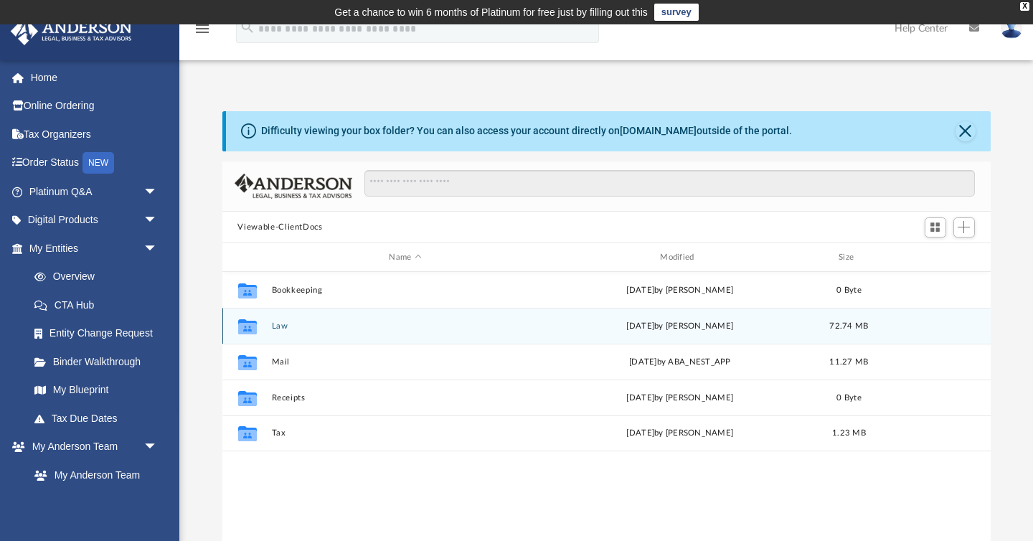
click at [280, 328] on button "Law" at bounding box center [405, 325] width 268 height 9
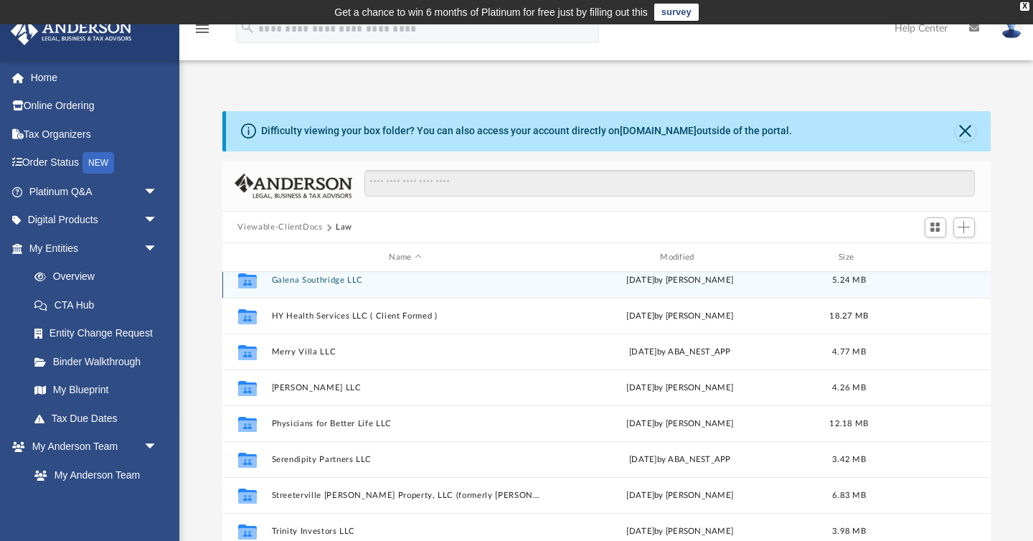
click at [328, 283] on div "Collaborated Folder Galena Southridge LLC [DATE] by [PERSON_NAME] 5.24 MB" at bounding box center [606, 280] width 768 height 36
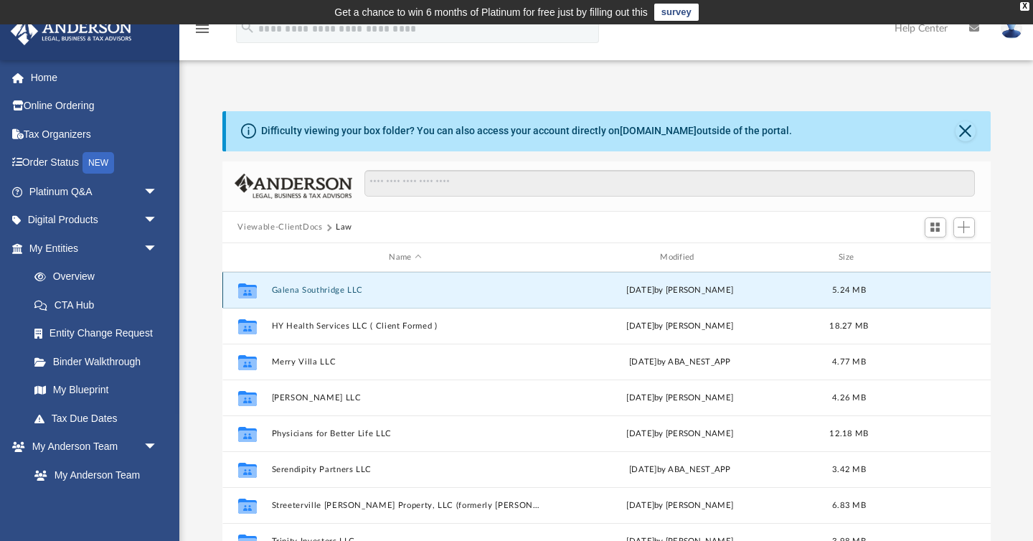
click at [333, 292] on button "Galena Southridge LLC" at bounding box center [405, 289] width 268 height 9
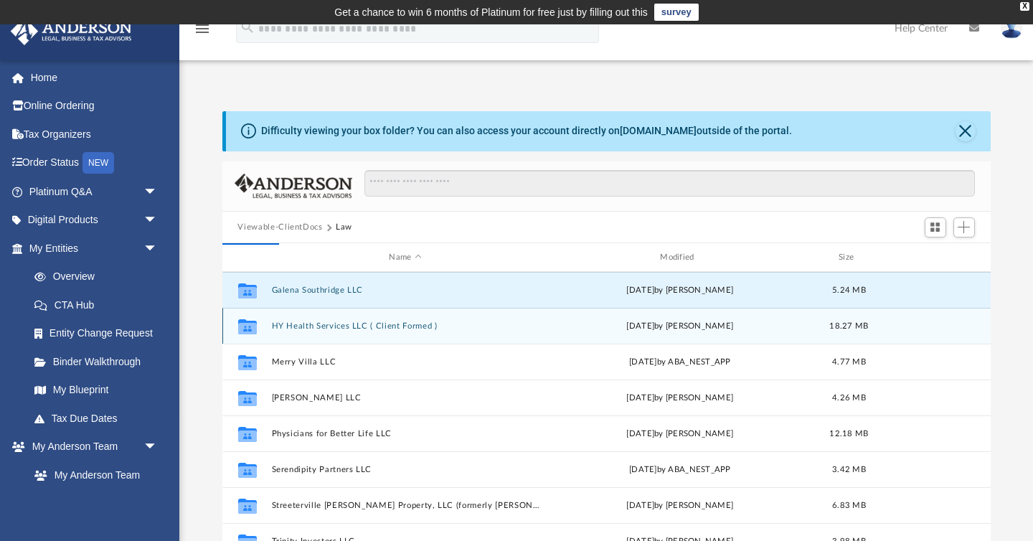
scroll to position [0, 0]
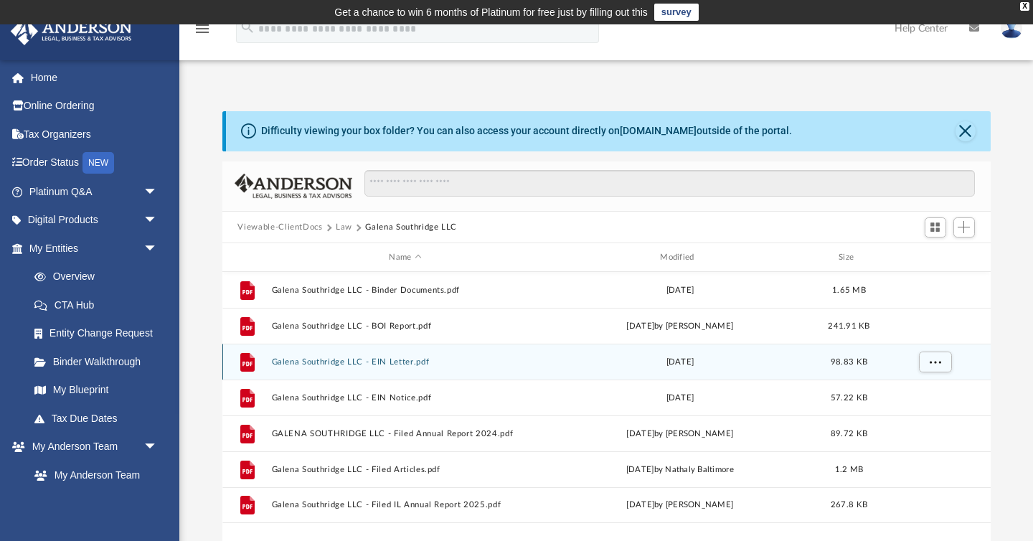
click at [399, 360] on button "Galena Southridge LLC - EIN Letter.pdf" at bounding box center [405, 361] width 268 height 9
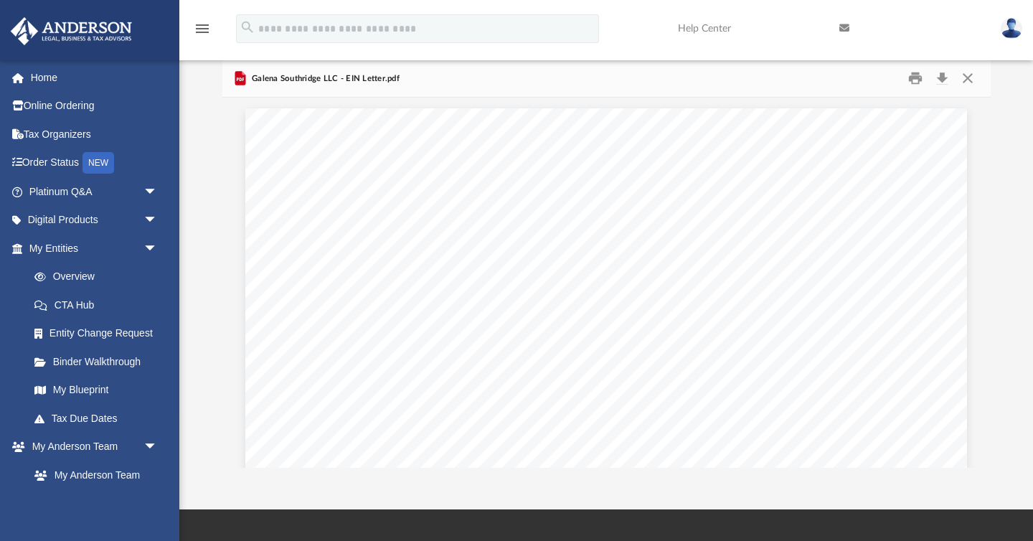
scroll to position [96, 0]
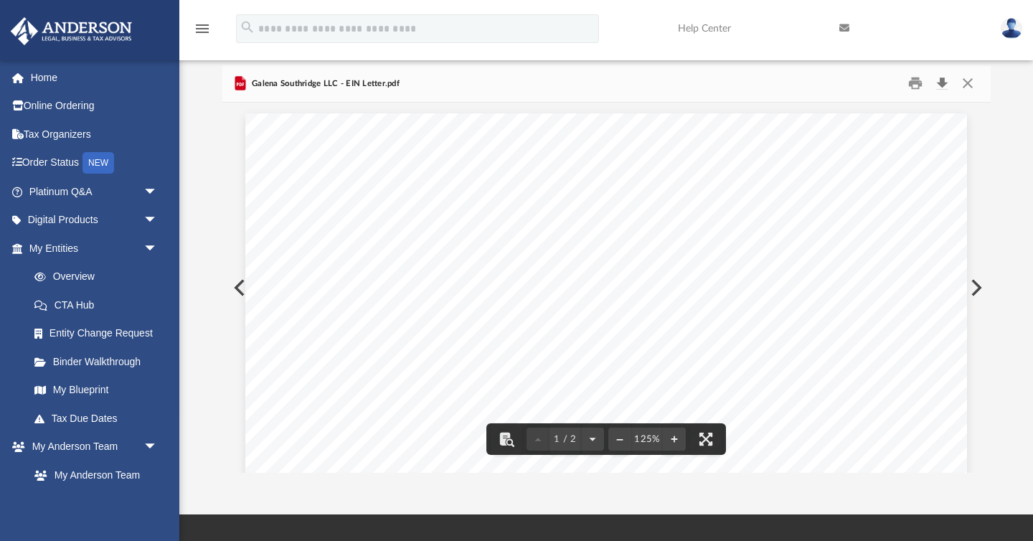
click at [940, 80] on button "Download" at bounding box center [942, 83] width 26 height 22
